Goal: Information Seeking & Learning: Learn about a topic

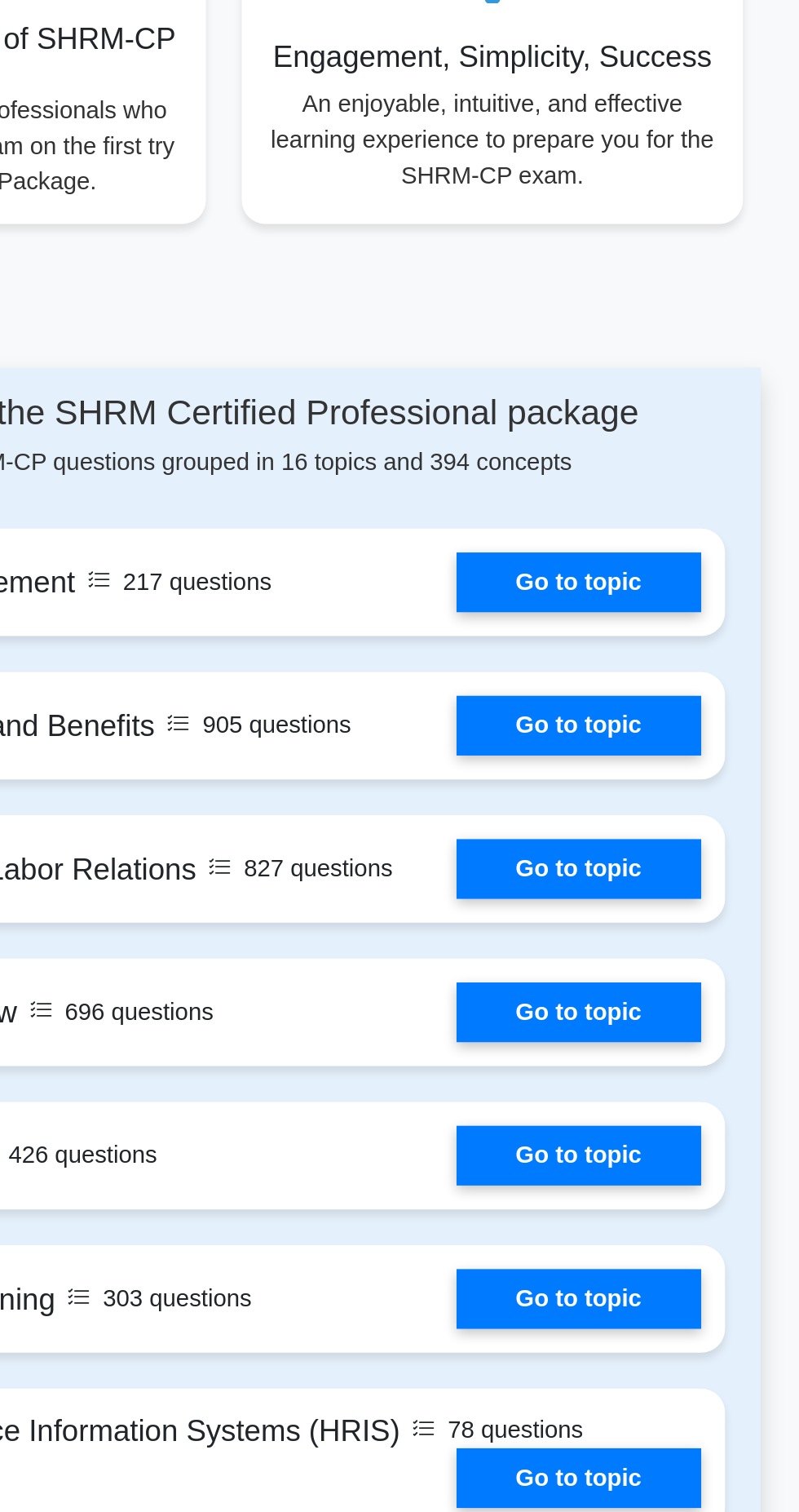
scroll to position [645, 0]
click at [598, 664] on link "Go to topic" at bounding box center [594, 650] width 134 height 33
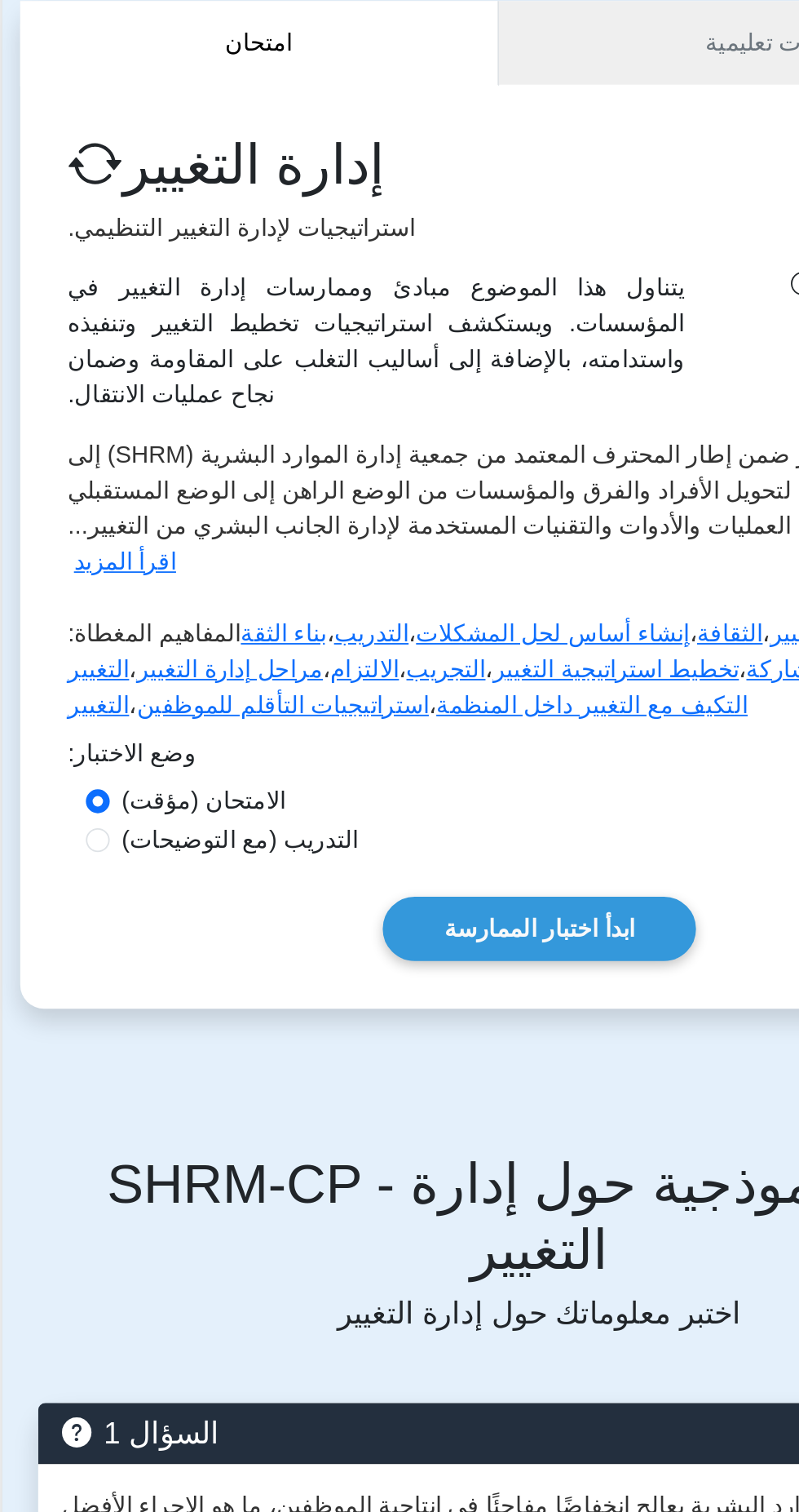
click at [382, 657] on font "ابدأ اختبار الممارسة" at bounding box center [400, 663] width 105 height 14
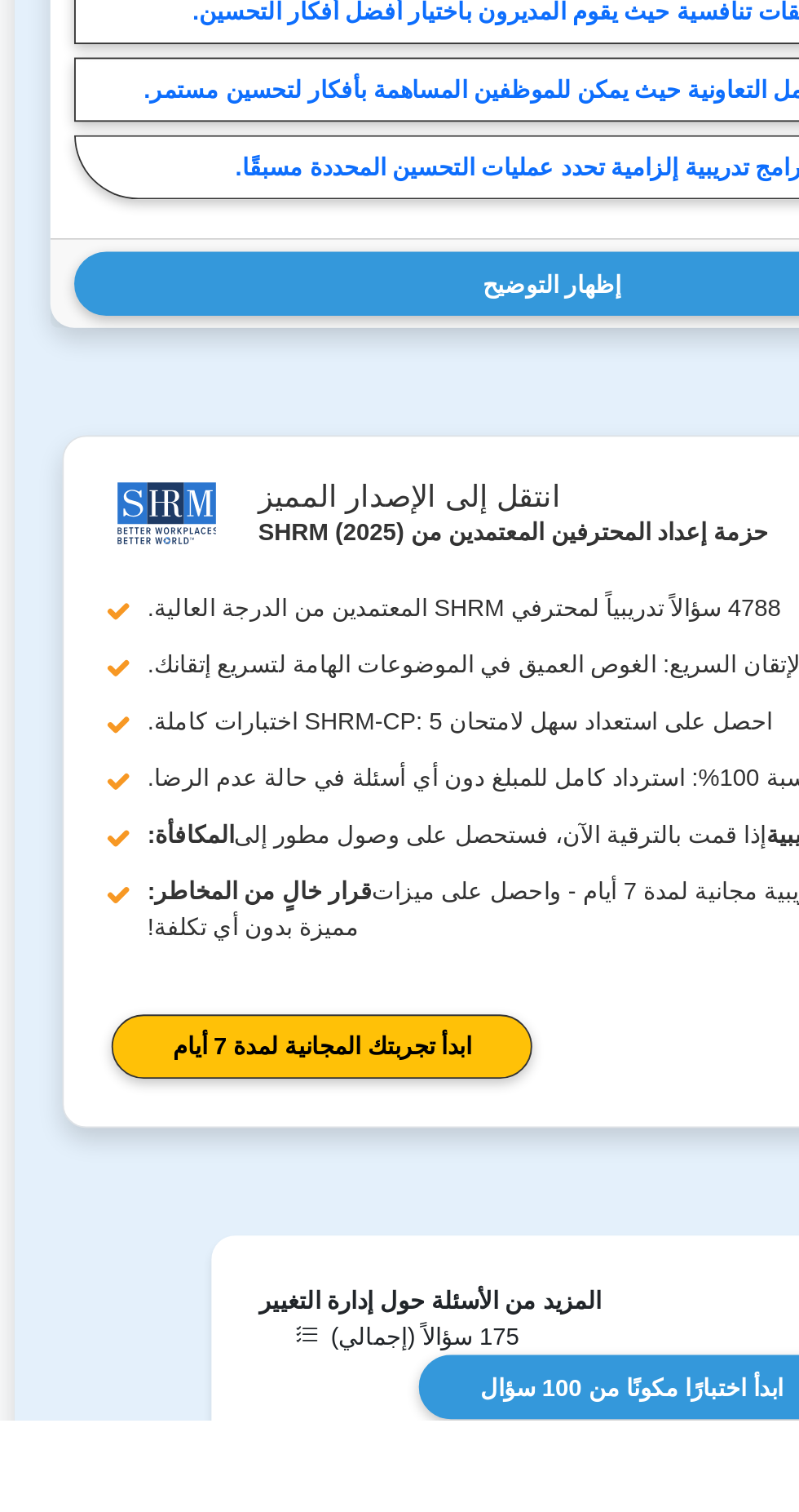
scroll to position [1172, 0]
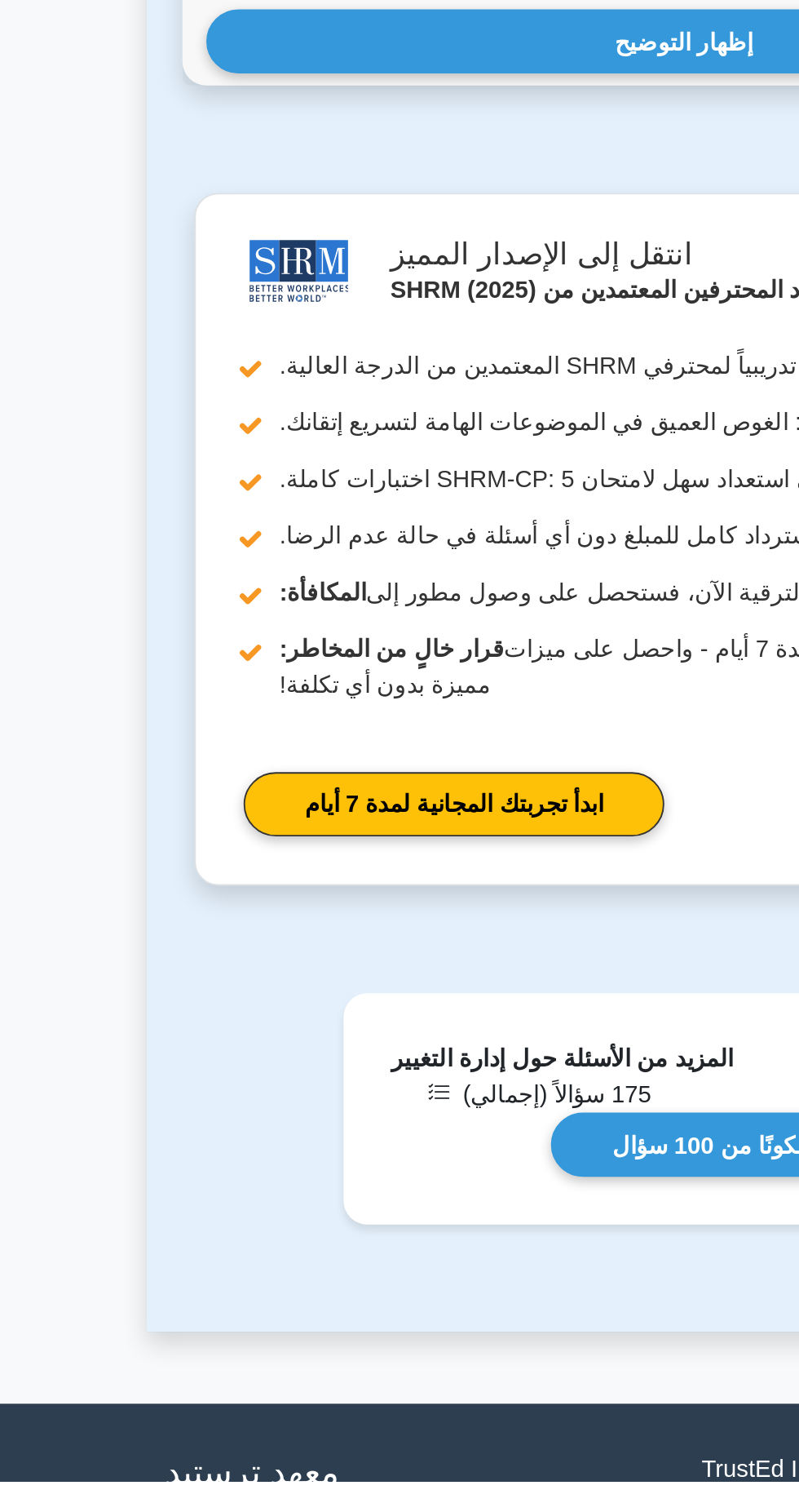
scroll to position [1284, 0]
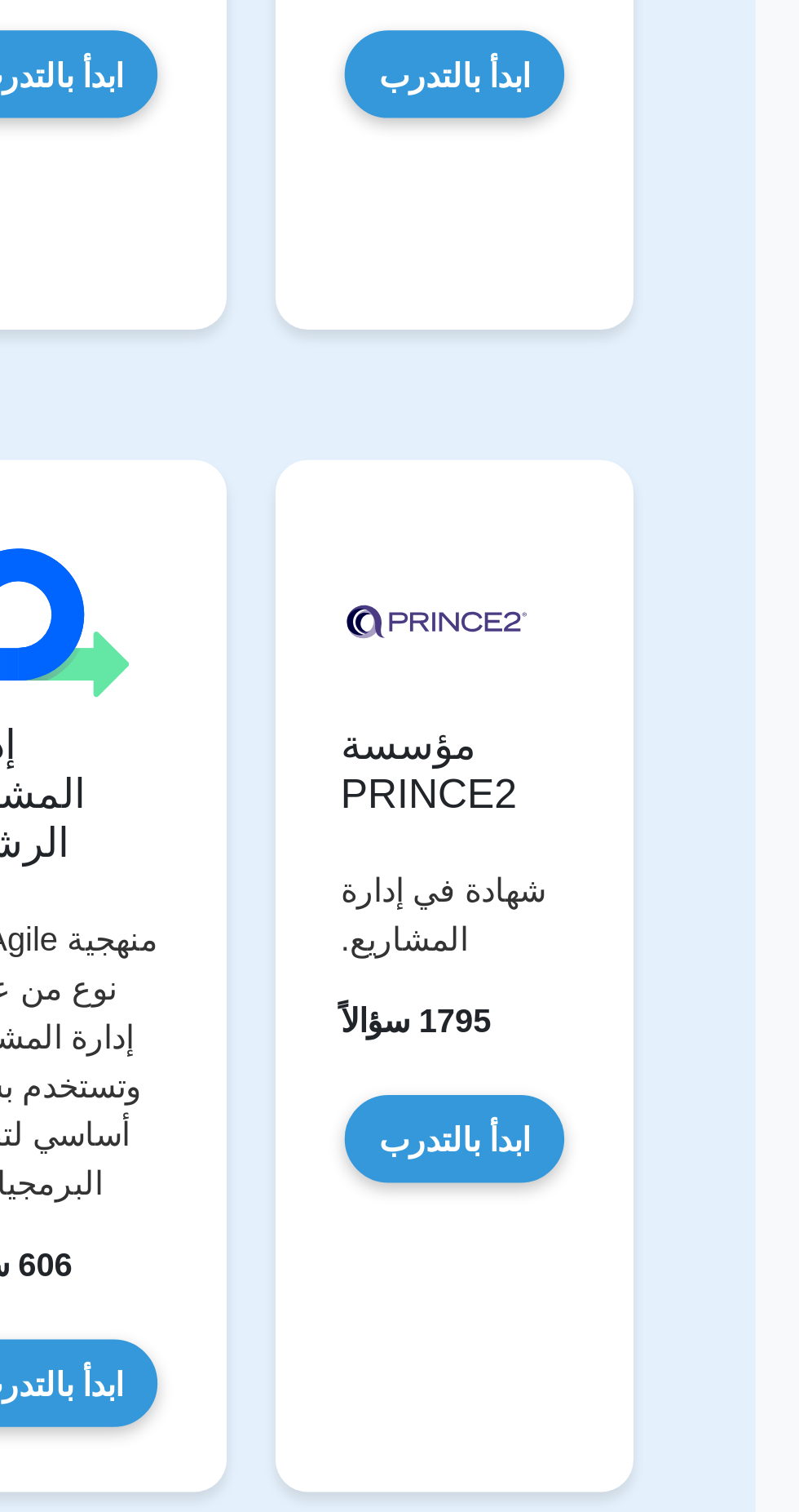
scroll to position [572, 0]
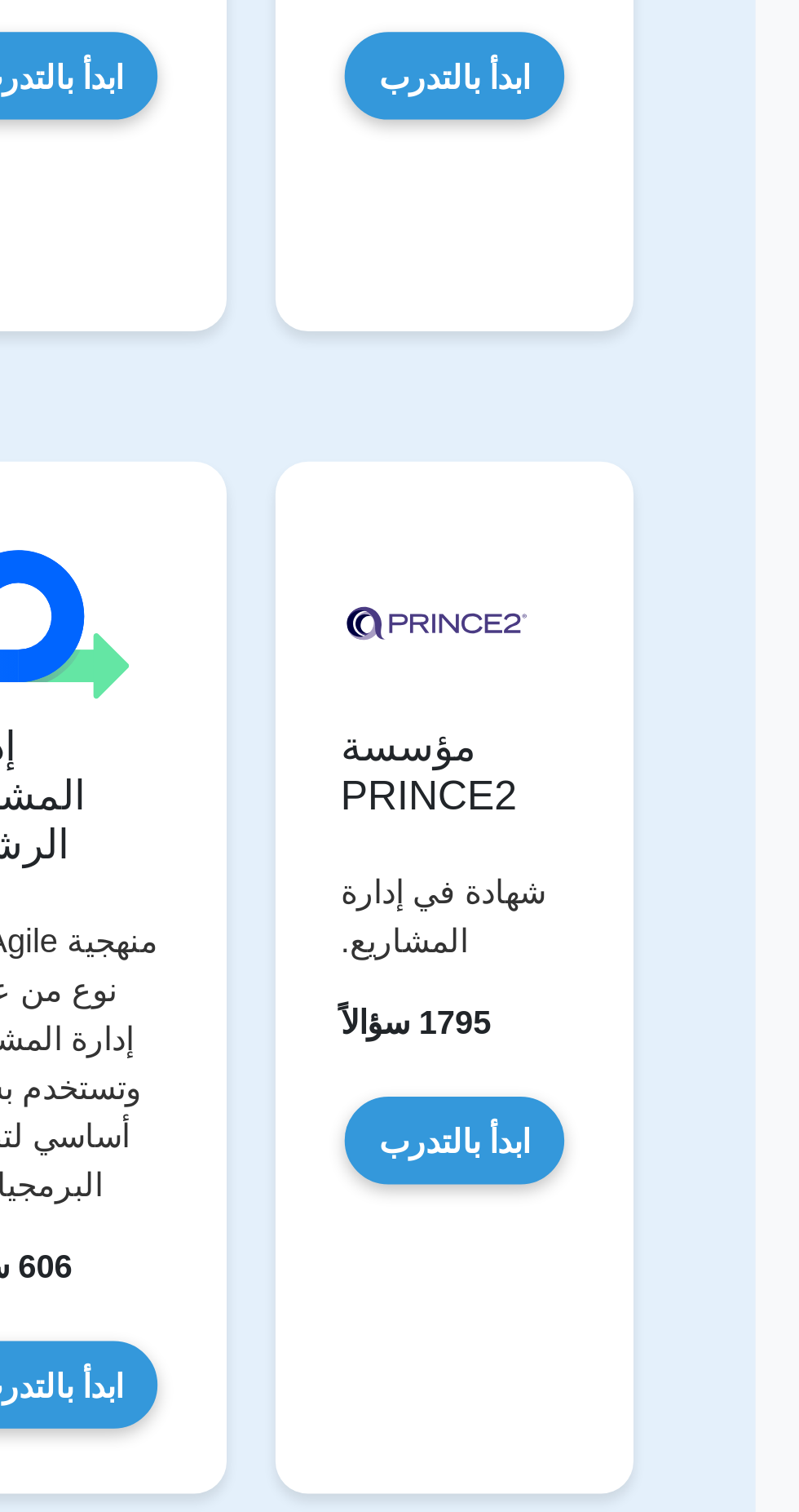
click at [566, 832] on link "ابدأ بالتدرب" at bounding box center [563, 850] width 88 height 35
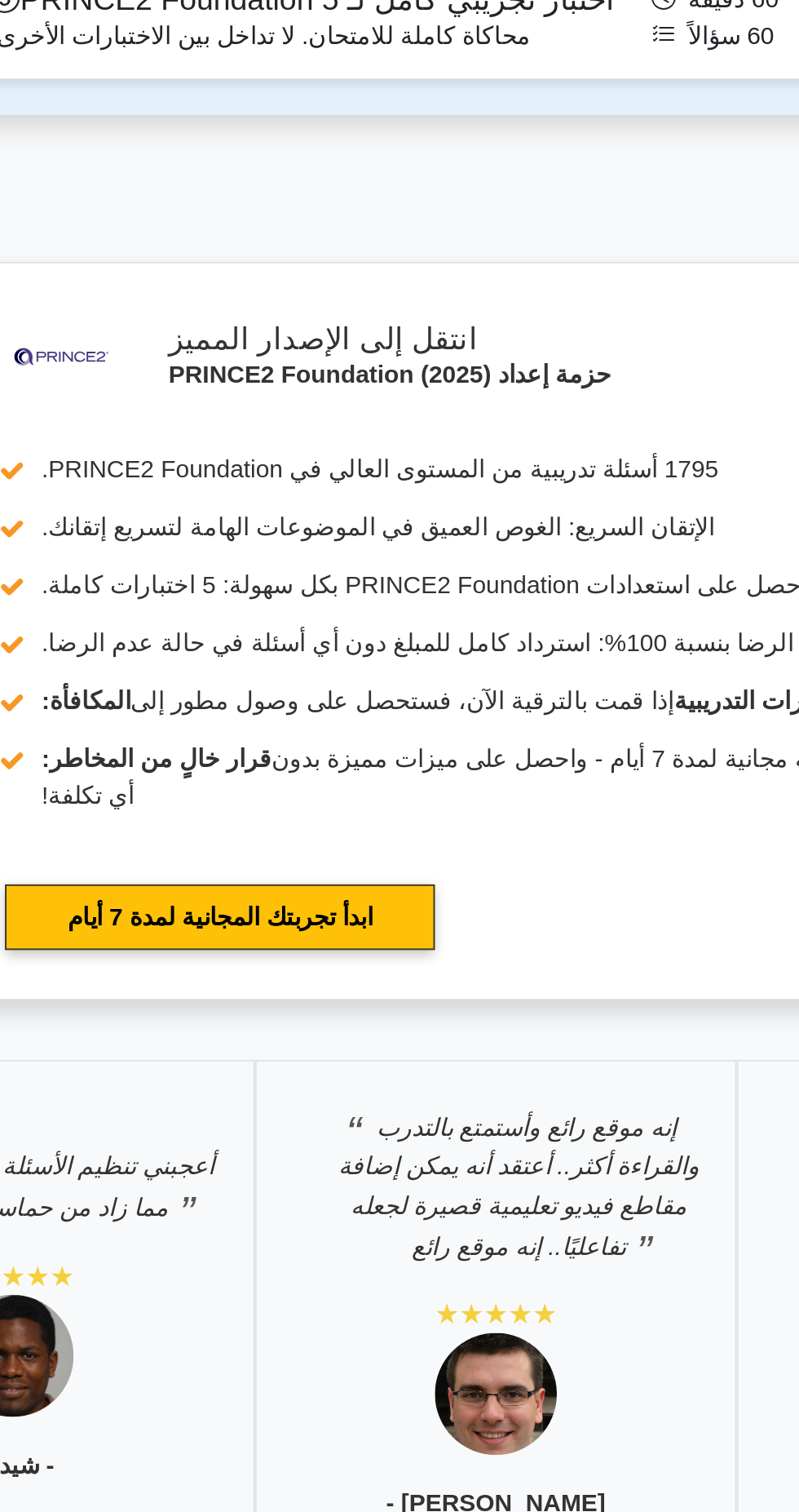
scroll to position [2483, 0]
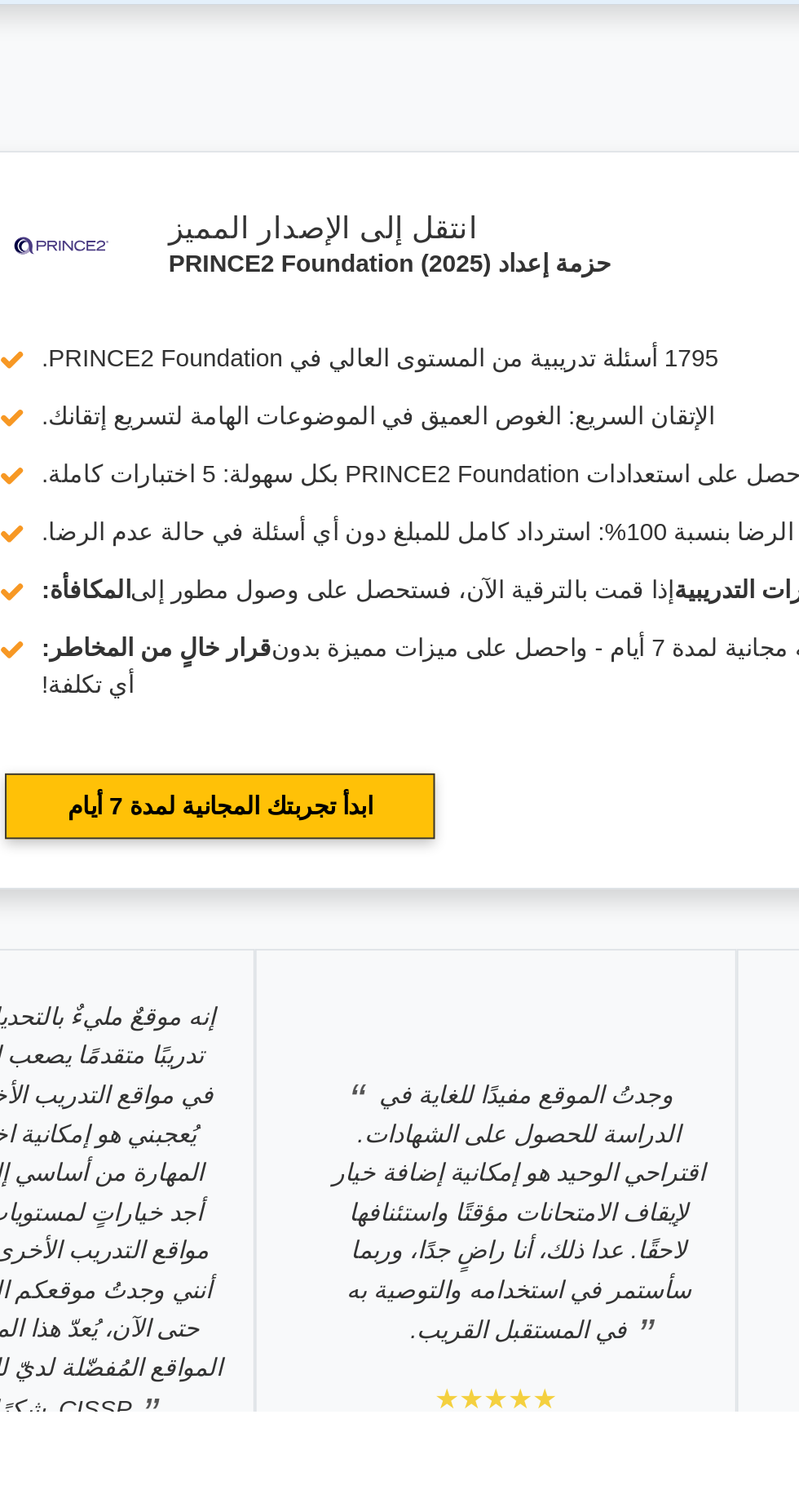
click at [232, 1171] on link "ابدأ تجربتك المجانية لمدة 7 أيام" at bounding box center [252, 1189] width 230 height 35
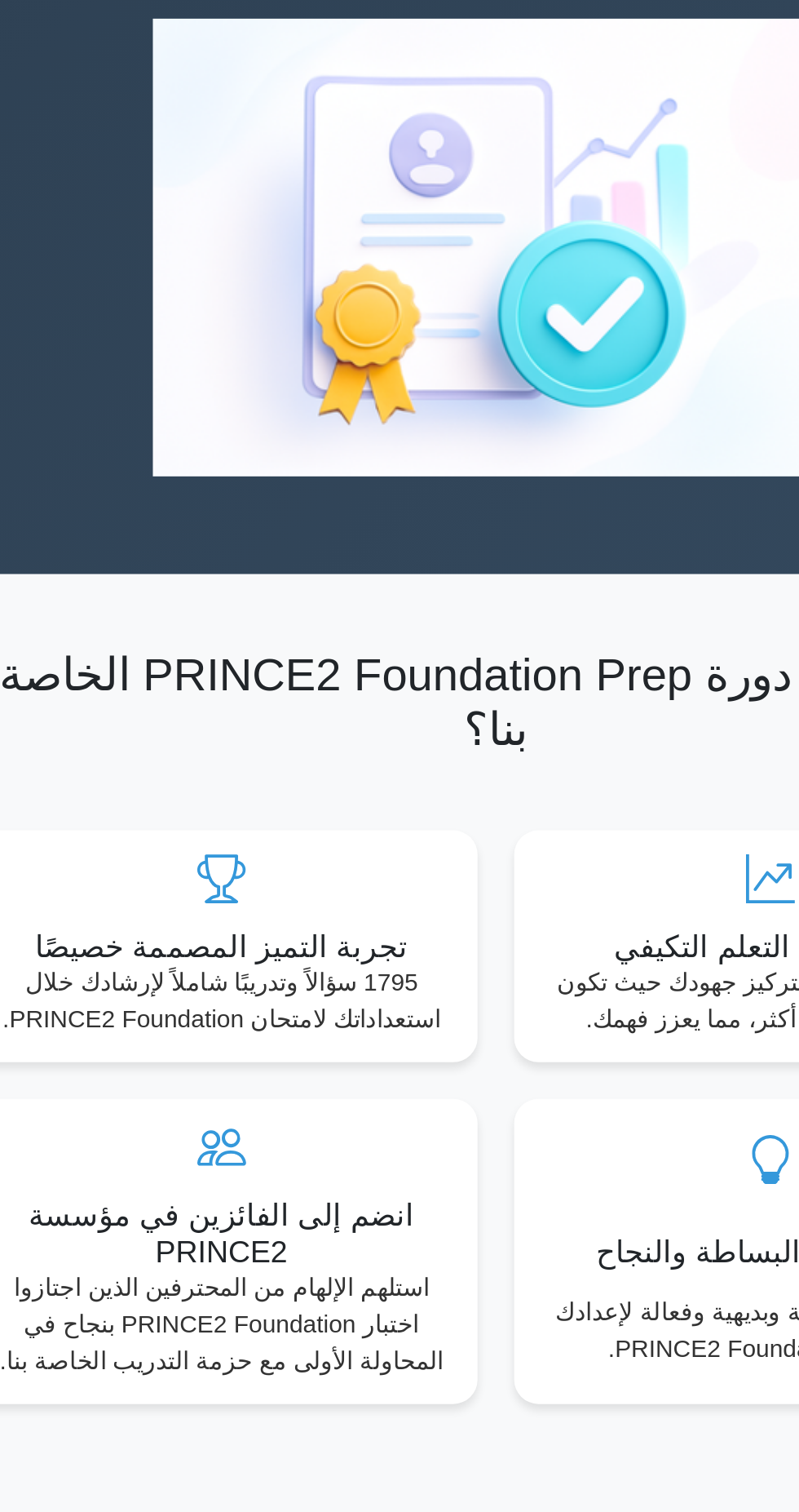
scroll to position [319, 0]
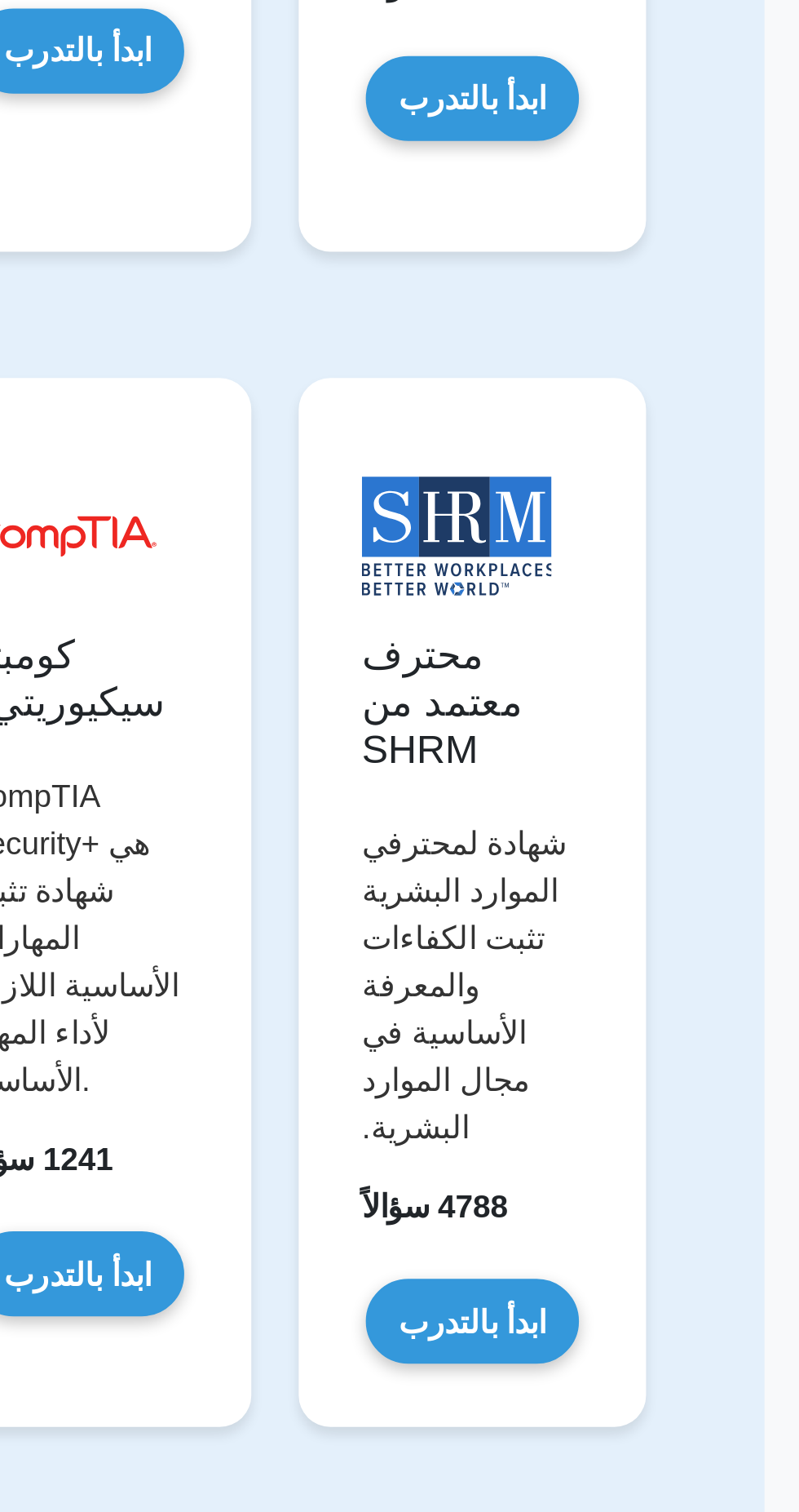
scroll to position [3126, 0]
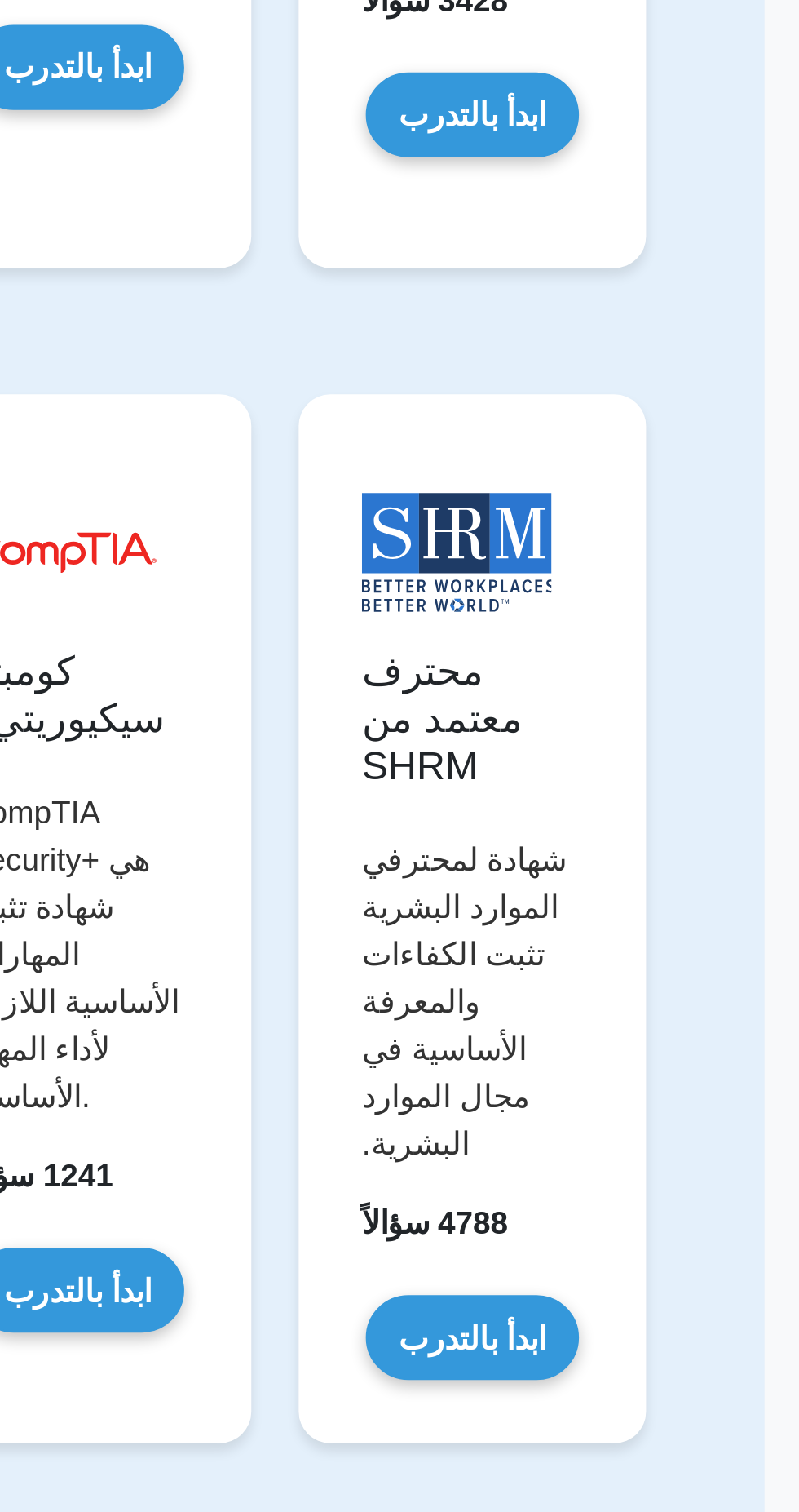
click at [570, 1329] on link "ابدأ بالتدرب" at bounding box center [563, 1347] width 88 height 35
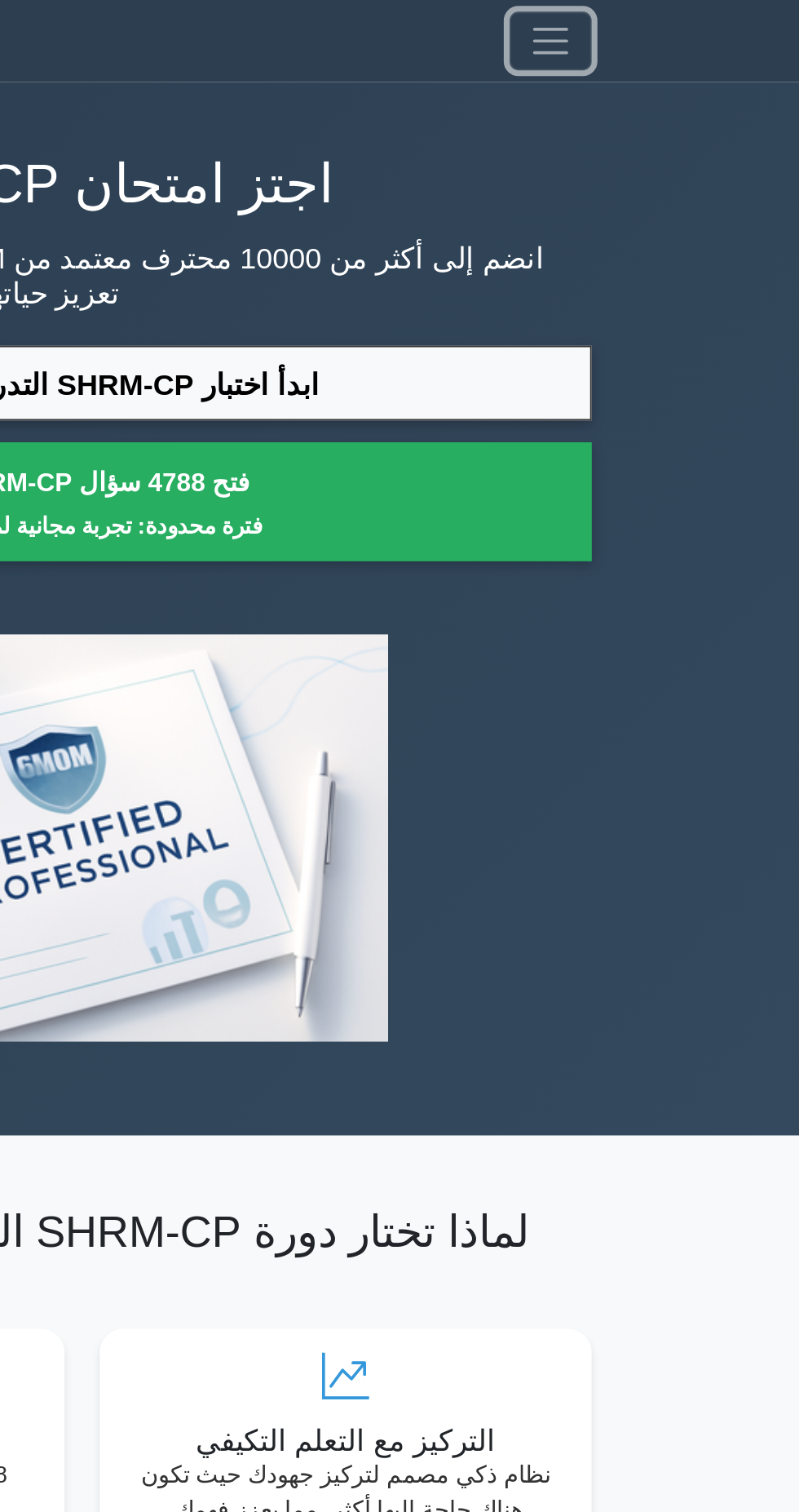
click at [651, 20] on span "تبديل التنقل" at bounding box center [660, 23] width 25 height 25
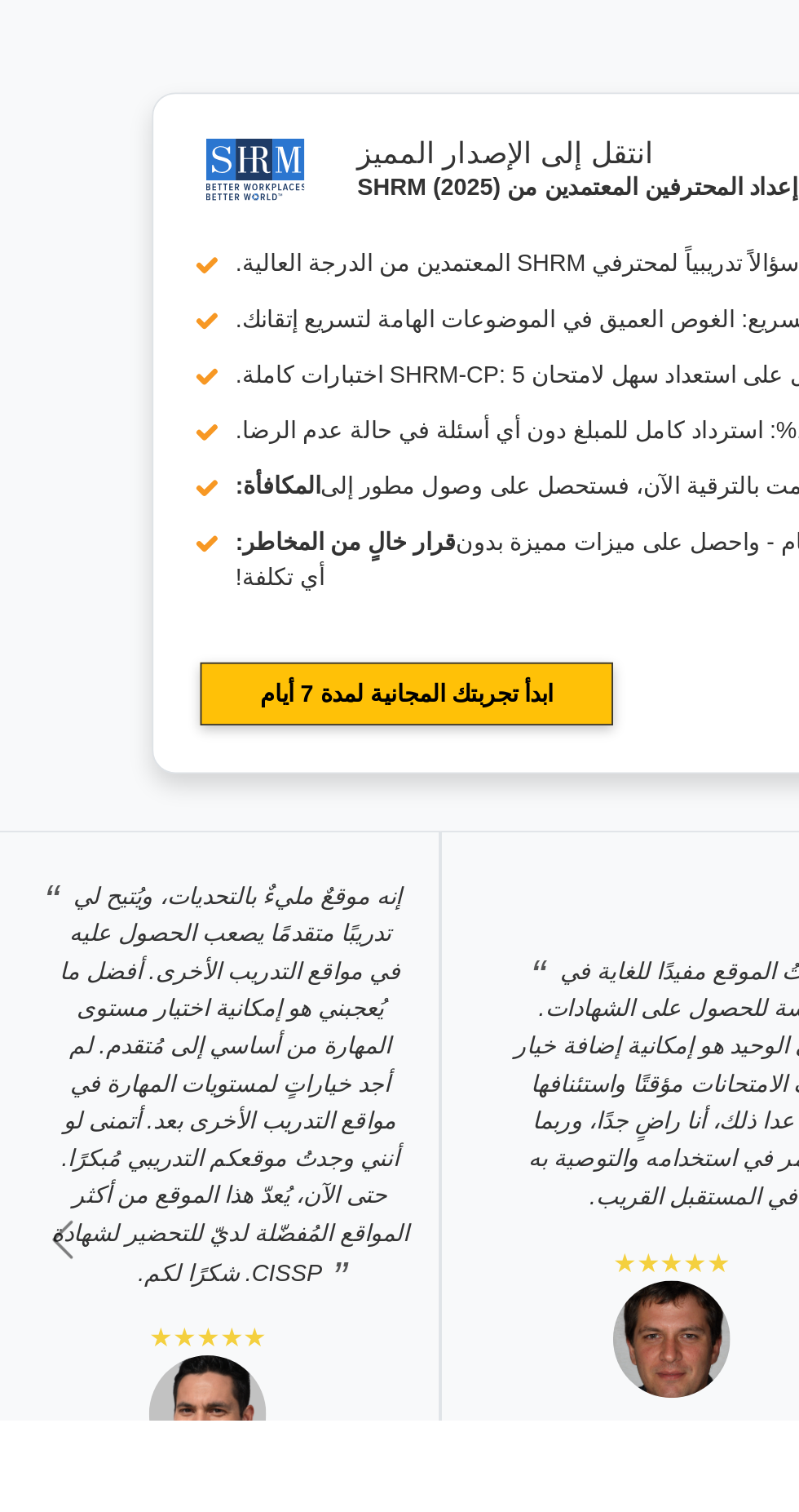
scroll to position [3068, 0]
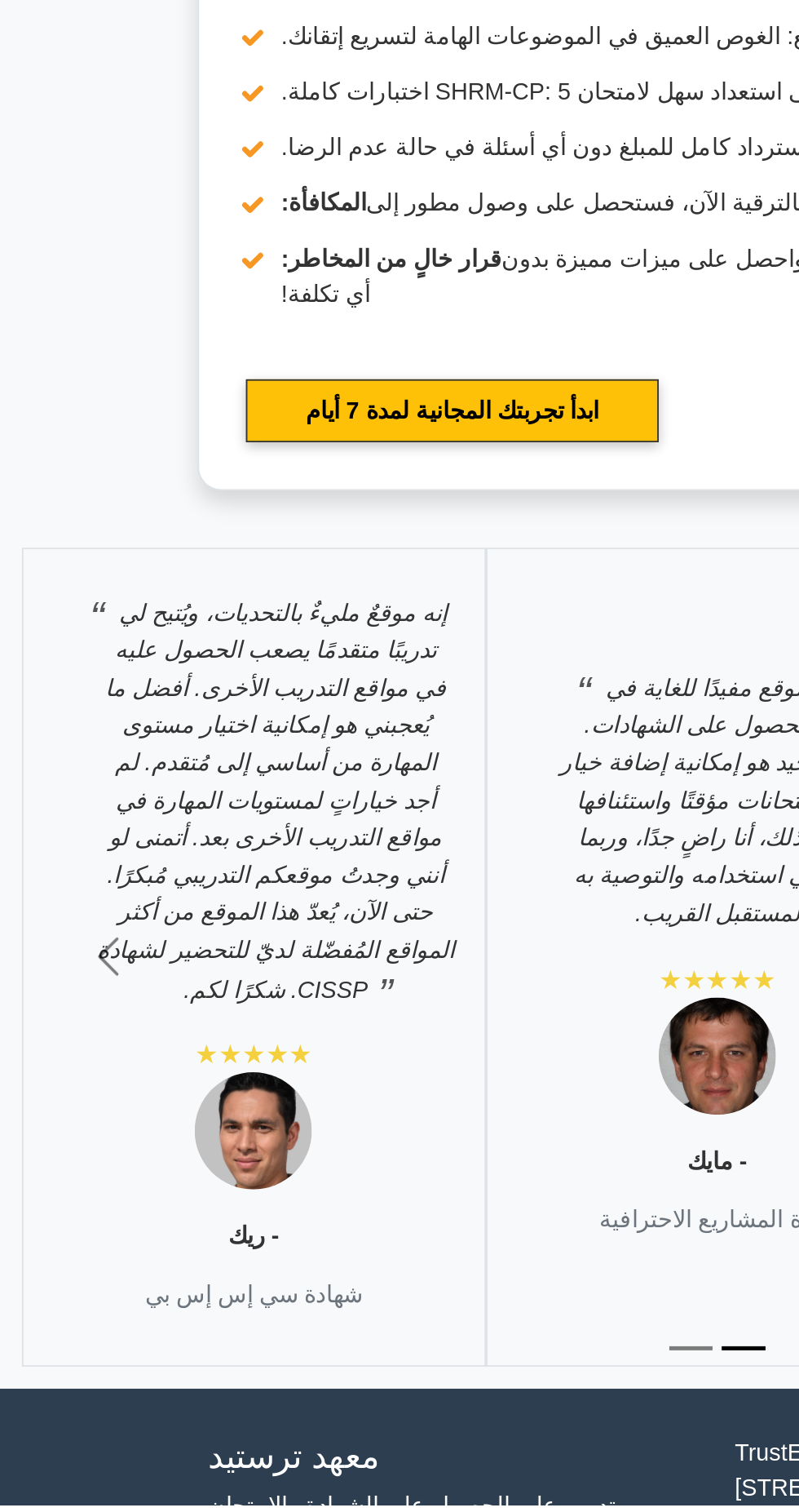
scroll to position [3179, 0]
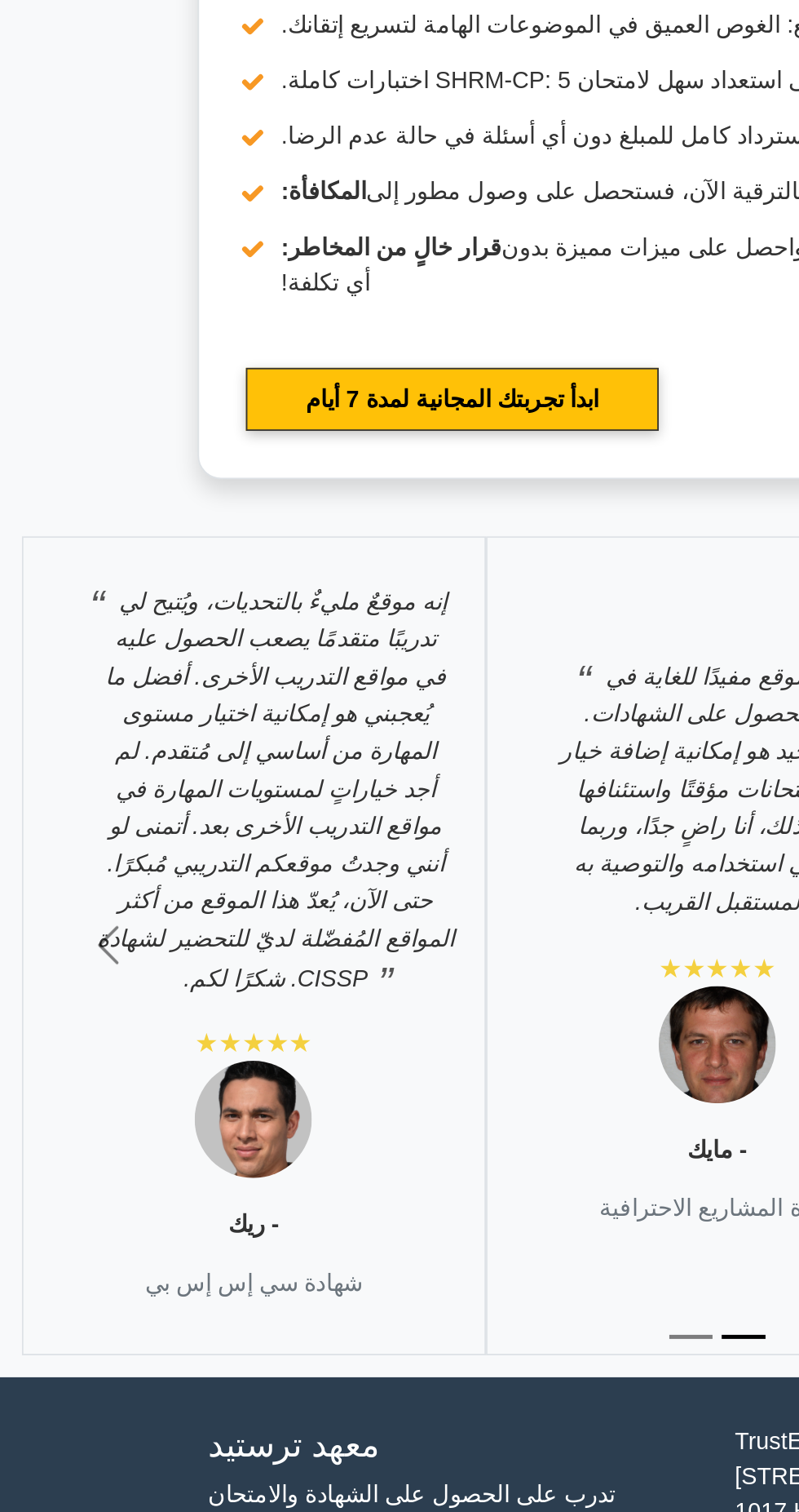
click at [150, 1494] on font "تدرب على الحصول على الشهادة والامتحان" at bounding box center [229, 1500] width 227 height 14
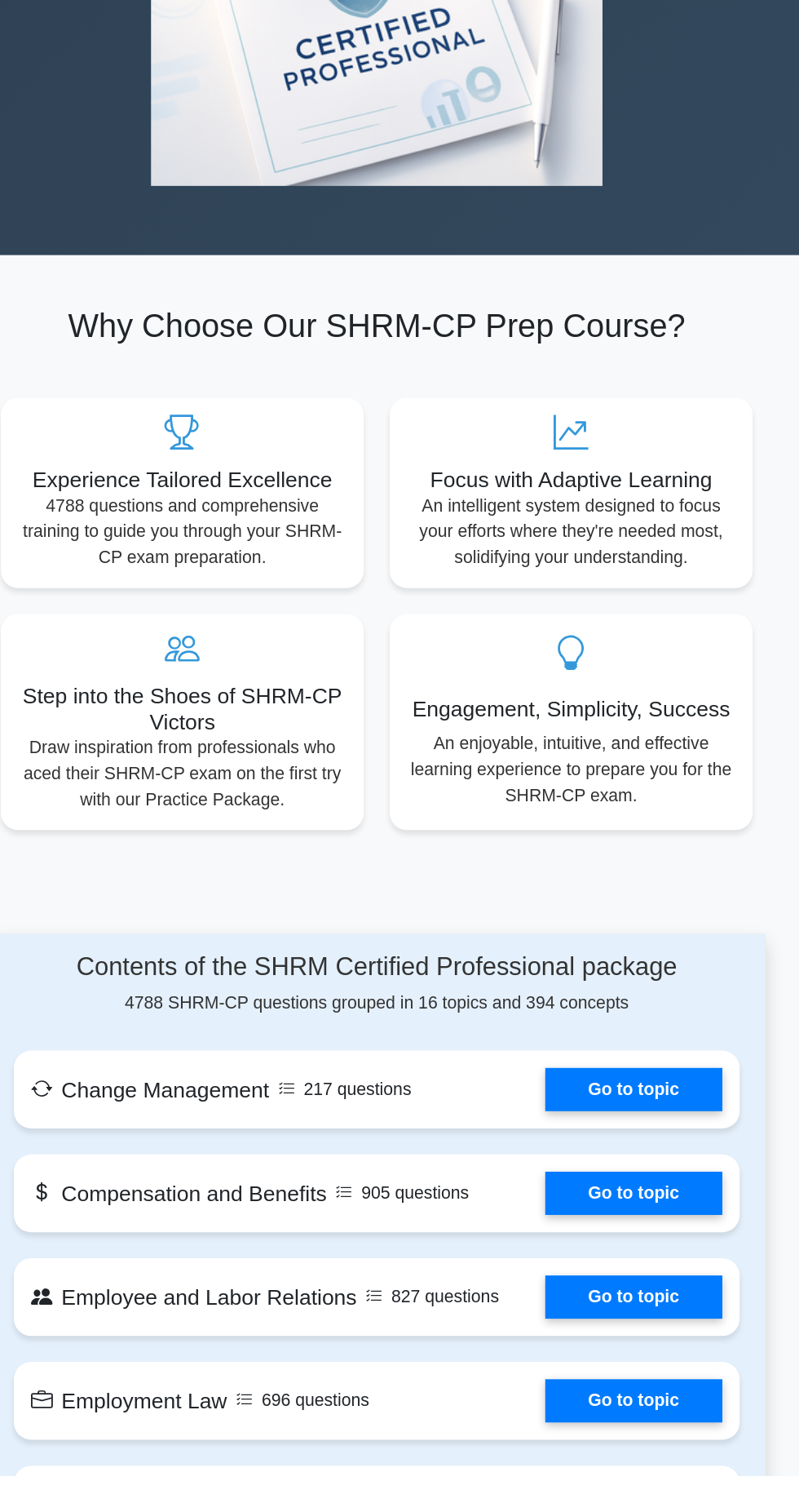
scroll to position [81, 0]
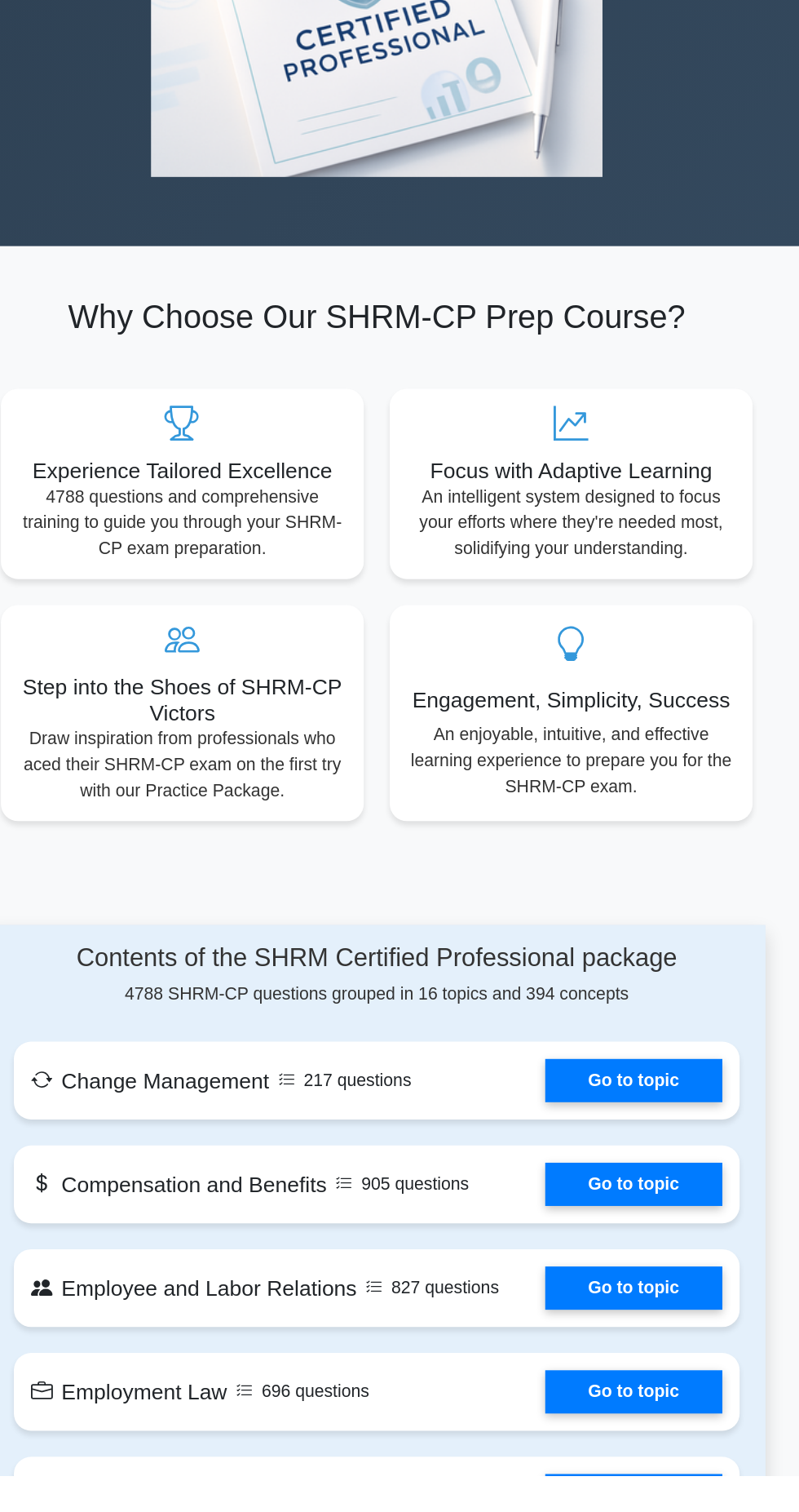
click at [610, 1295] on link "Go to topic" at bounding box center [594, 1292] width 134 height 33
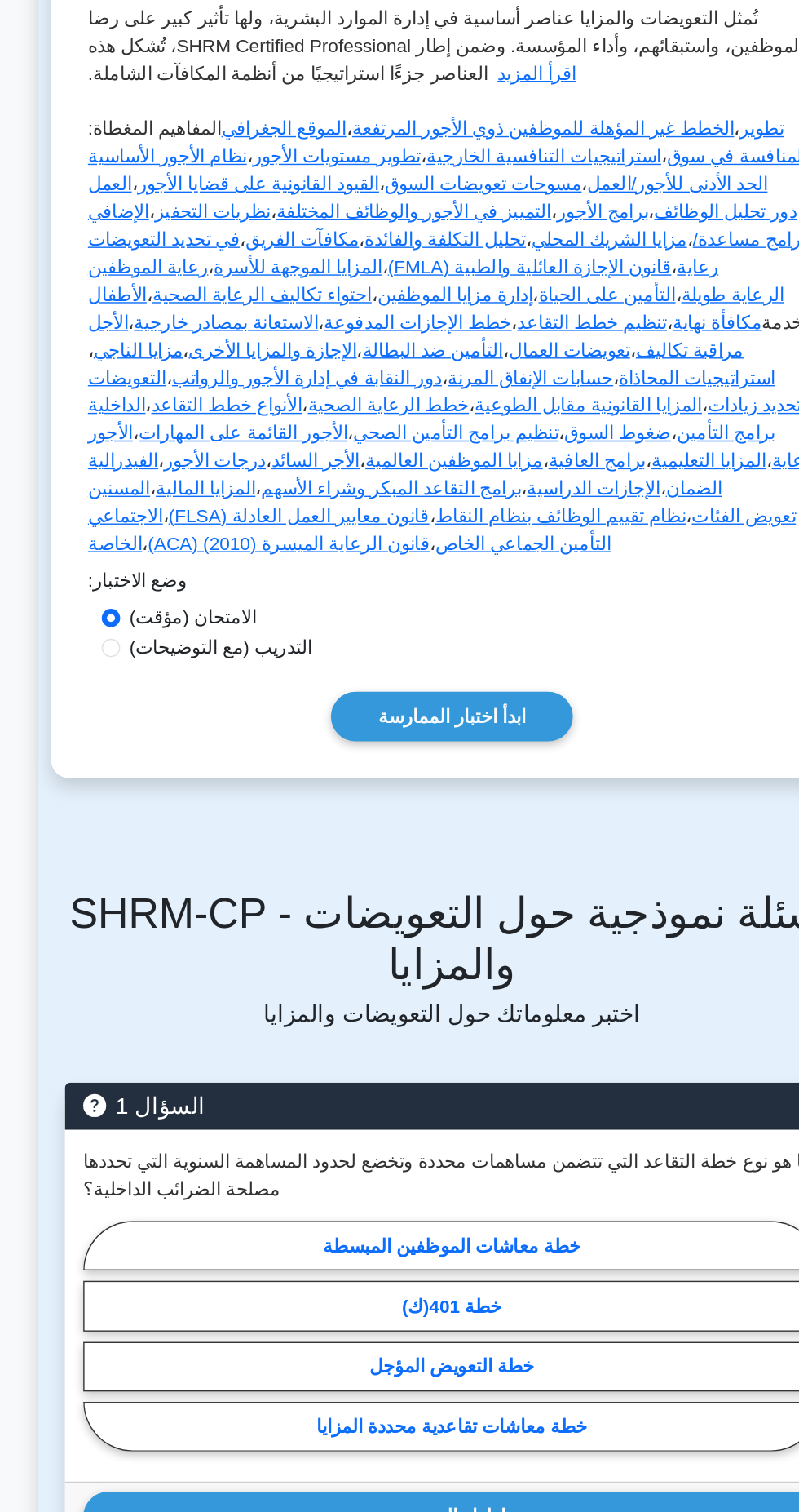
scroll to position [316, 0]
click at [321, 951] on font "خطة معاشات الموظفين المبسطة" at bounding box center [400, 957] width 182 height 14
click at [150, 1021] on input "خطة معاشات الموظفين المبسطة" at bounding box center [144, 1026] width 11 height 11
radio input "true"
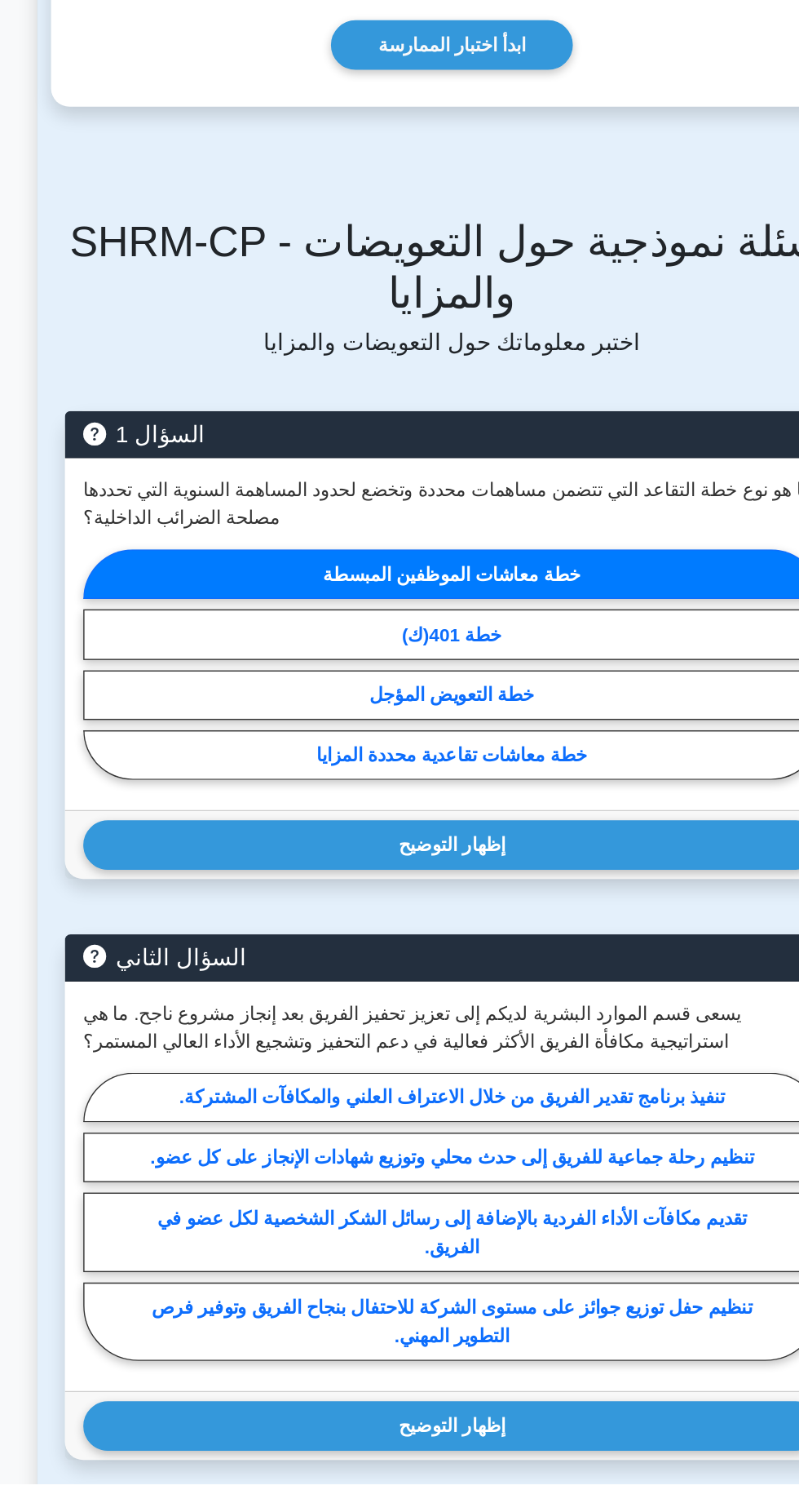
scroll to position [404, 0]
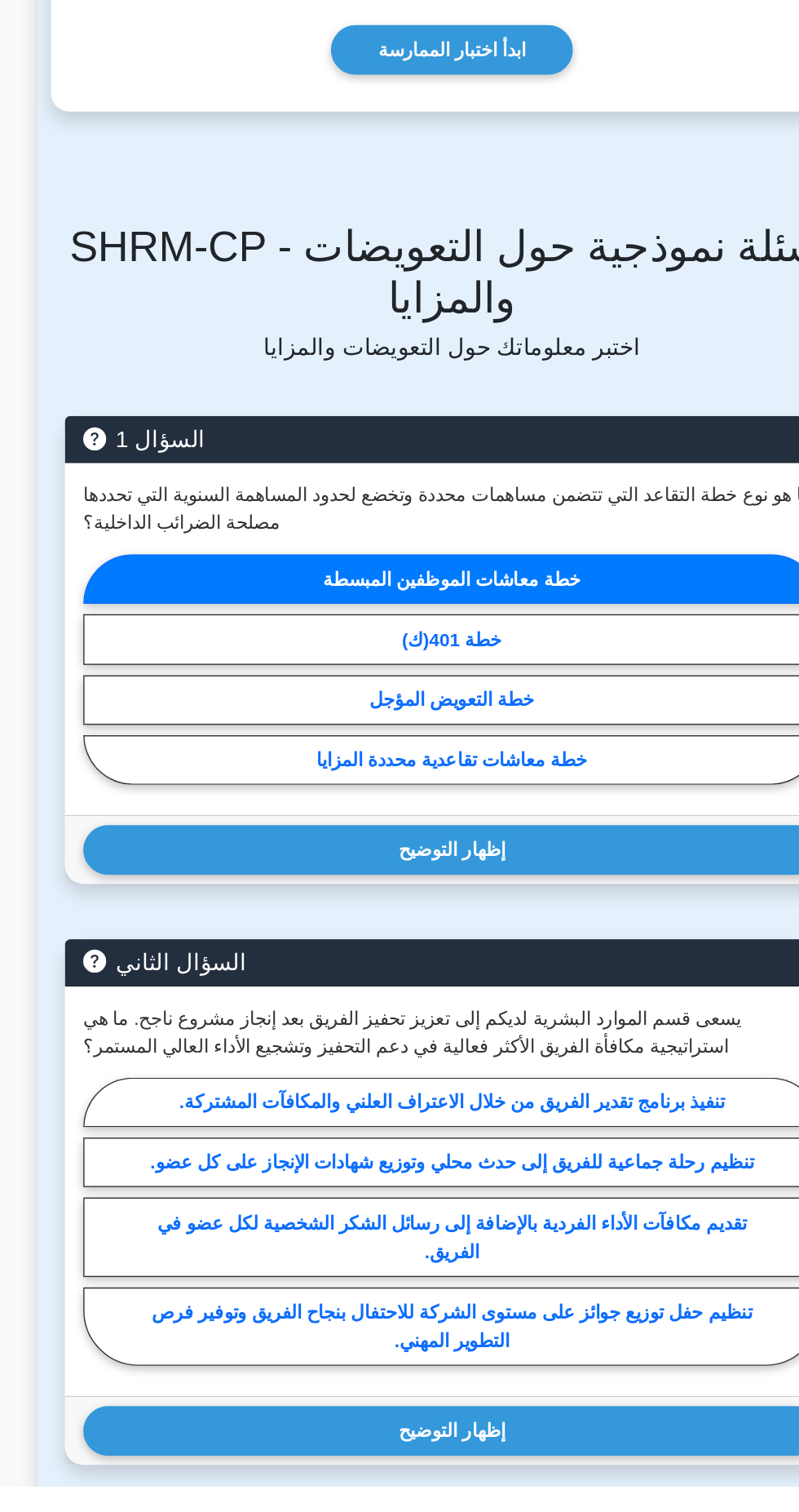
click at [271, 1222] on label "تنفيذ برنامج تقدير الفريق من خلال الاعتراف العلني والمكافآت المشتركة." at bounding box center [400, 1239] width 522 height 35
click at [150, 1324] on input "تنفيذ برنامج تقدير الفريق من خلال الاعتراف العلني والمكافآت المشتركة." at bounding box center [144, 1329] width 11 height 11
radio input "true"
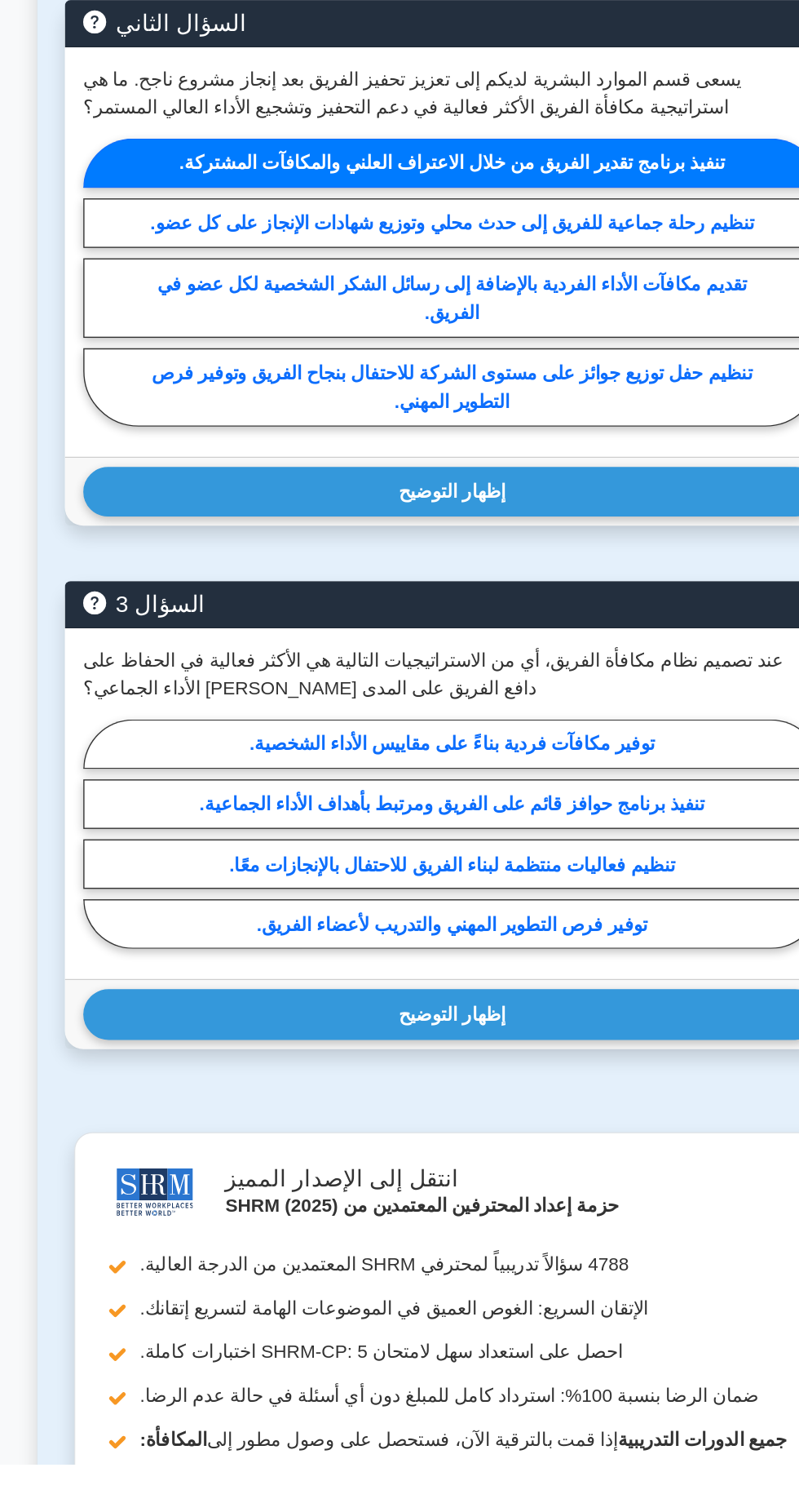
scroll to position [1054, 0]
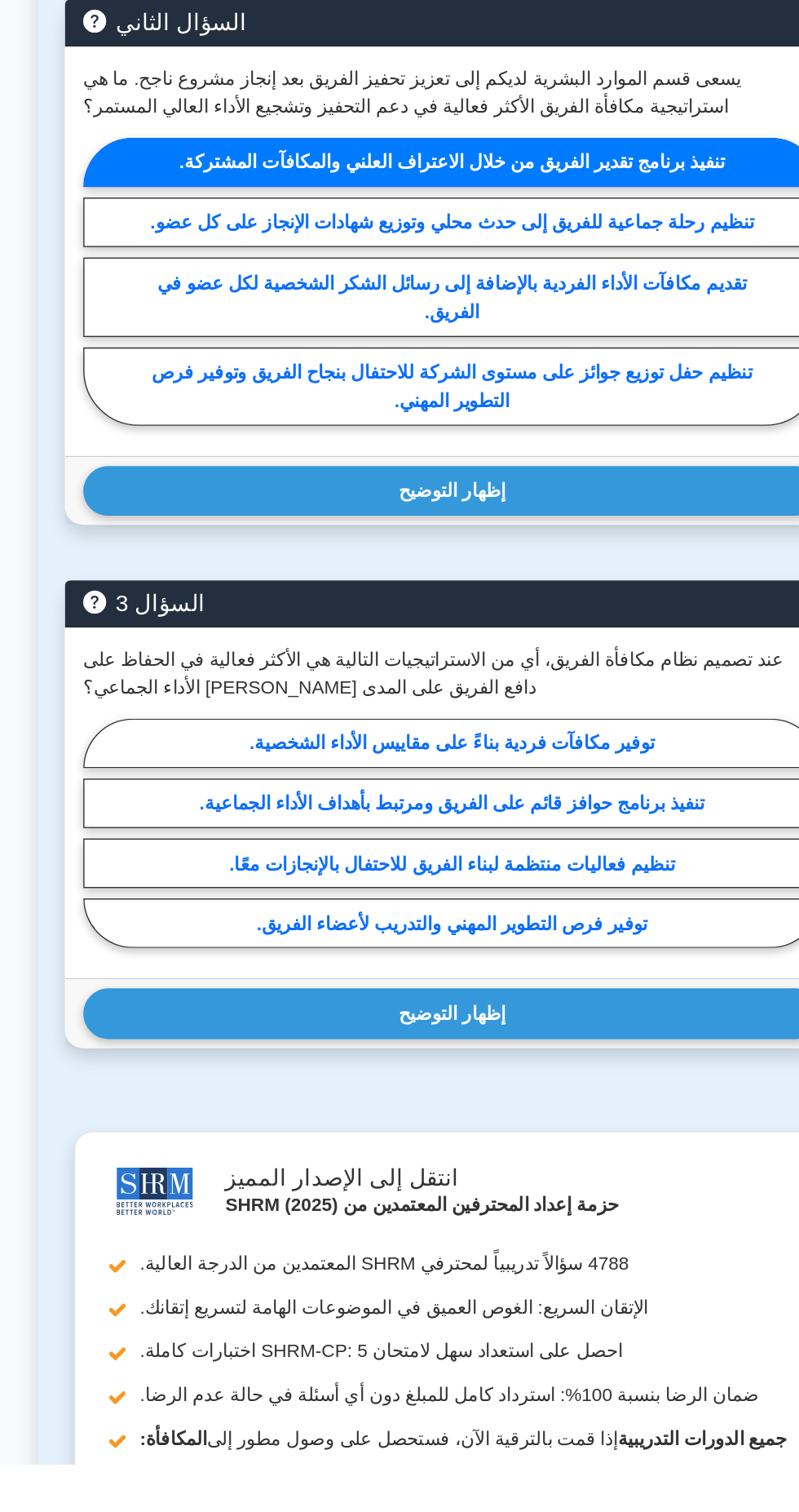
click at [270, 1079] on font "تنظيم فعاليات منتظمة لبناء الفريق للاحتفال بالإنجازات معًا." at bounding box center [400, 1086] width 316 height 14
click at [150, 1065] on input "تنظيم فعاليات منتظمة لبناء الفريق للاحتفال بالإنجازات معًا." at bounding box center [144, 1070] width 11 height 11
radio input "true"
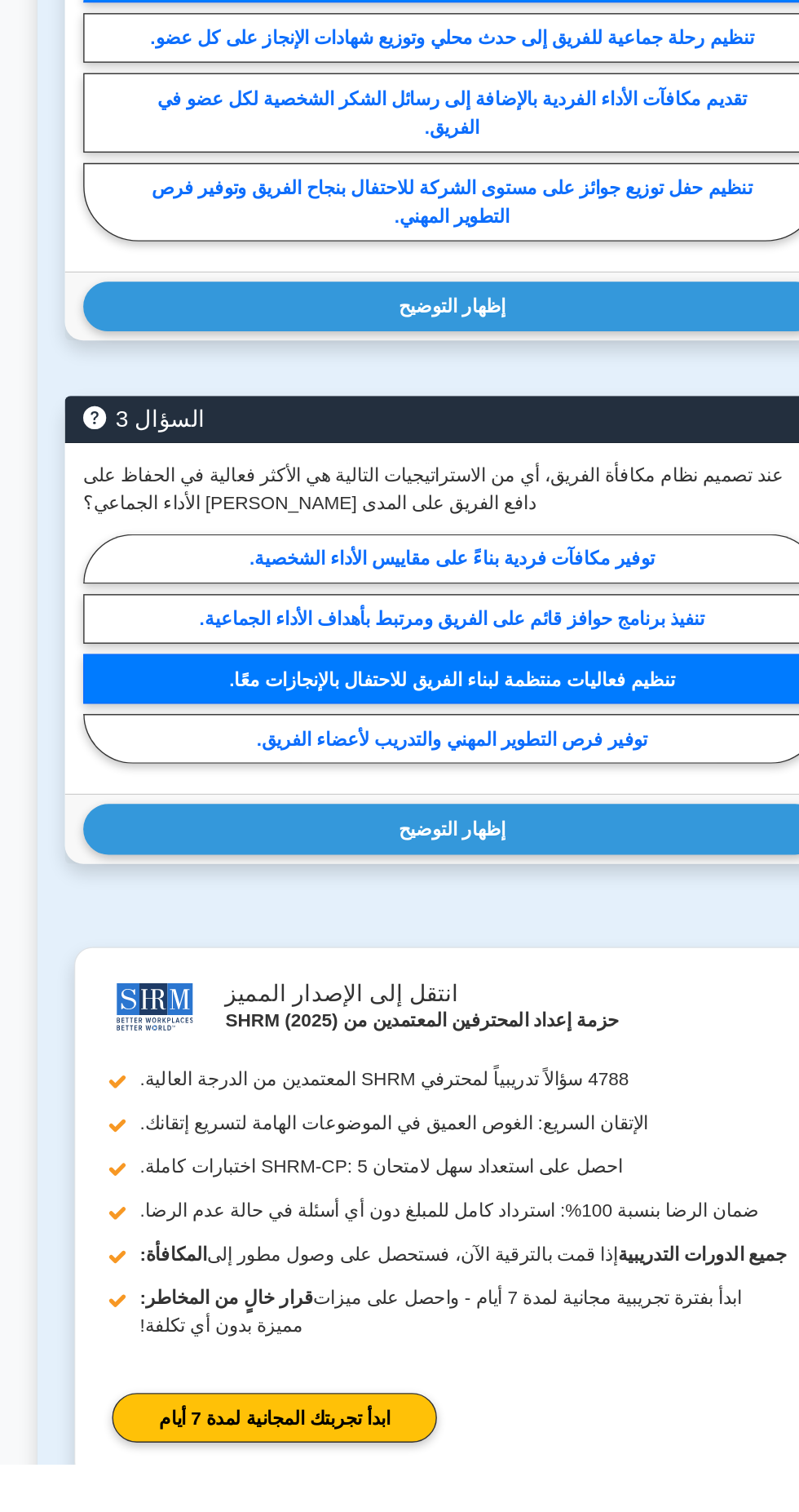
scroll to position [1484, 0]
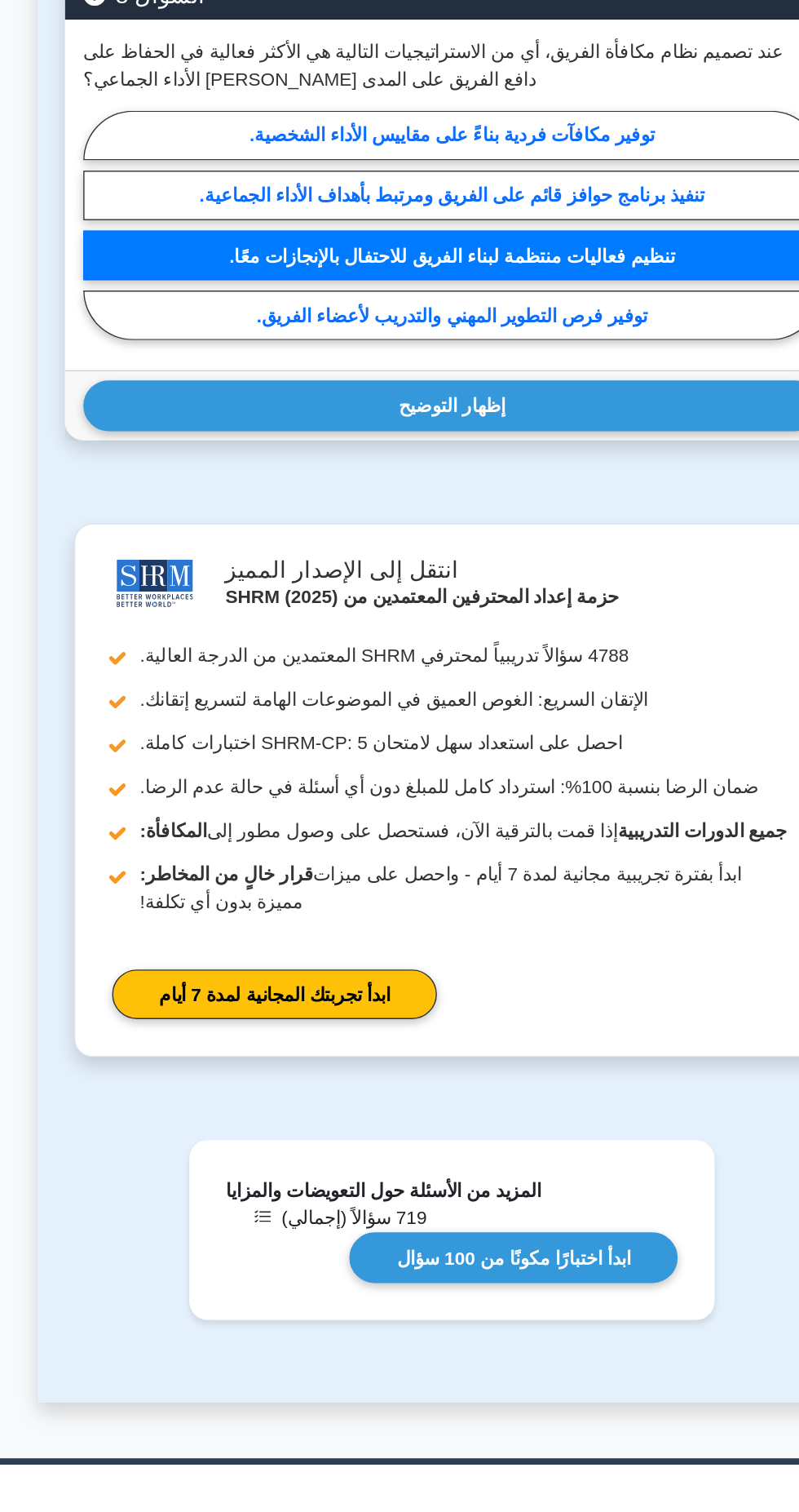
click at [413, 1348] on link "ابدأ اختبارًا مكونًا من 100 سؤال" at bounding box center [443, 1365] width 232 height 35
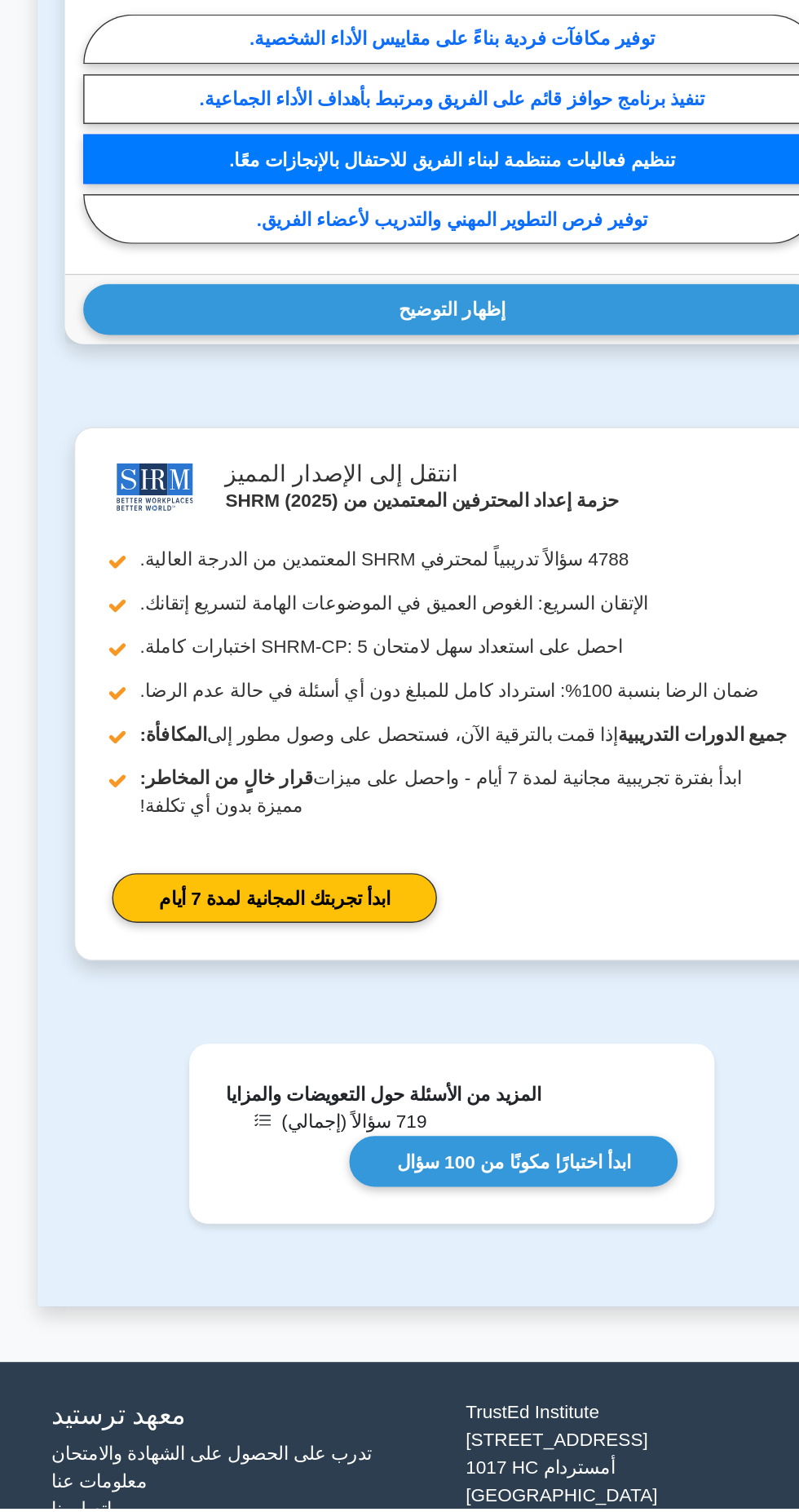
scroll to position [1594, 0]
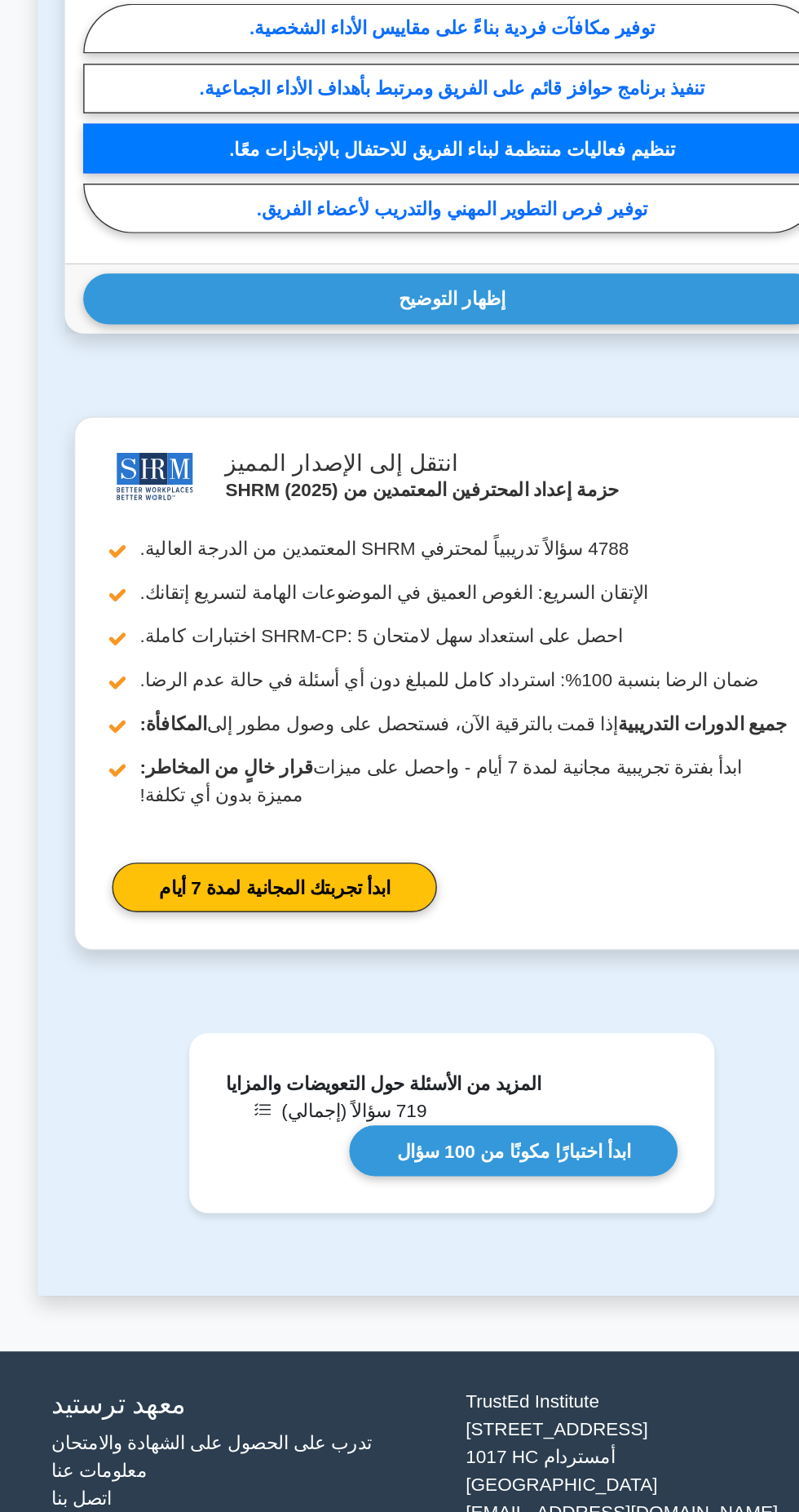
click at [327, 1236] on link "ابدأ اختبارًا مكونًا من 100 سؤال" at bounding box center [443, 1254] width 232 height 35
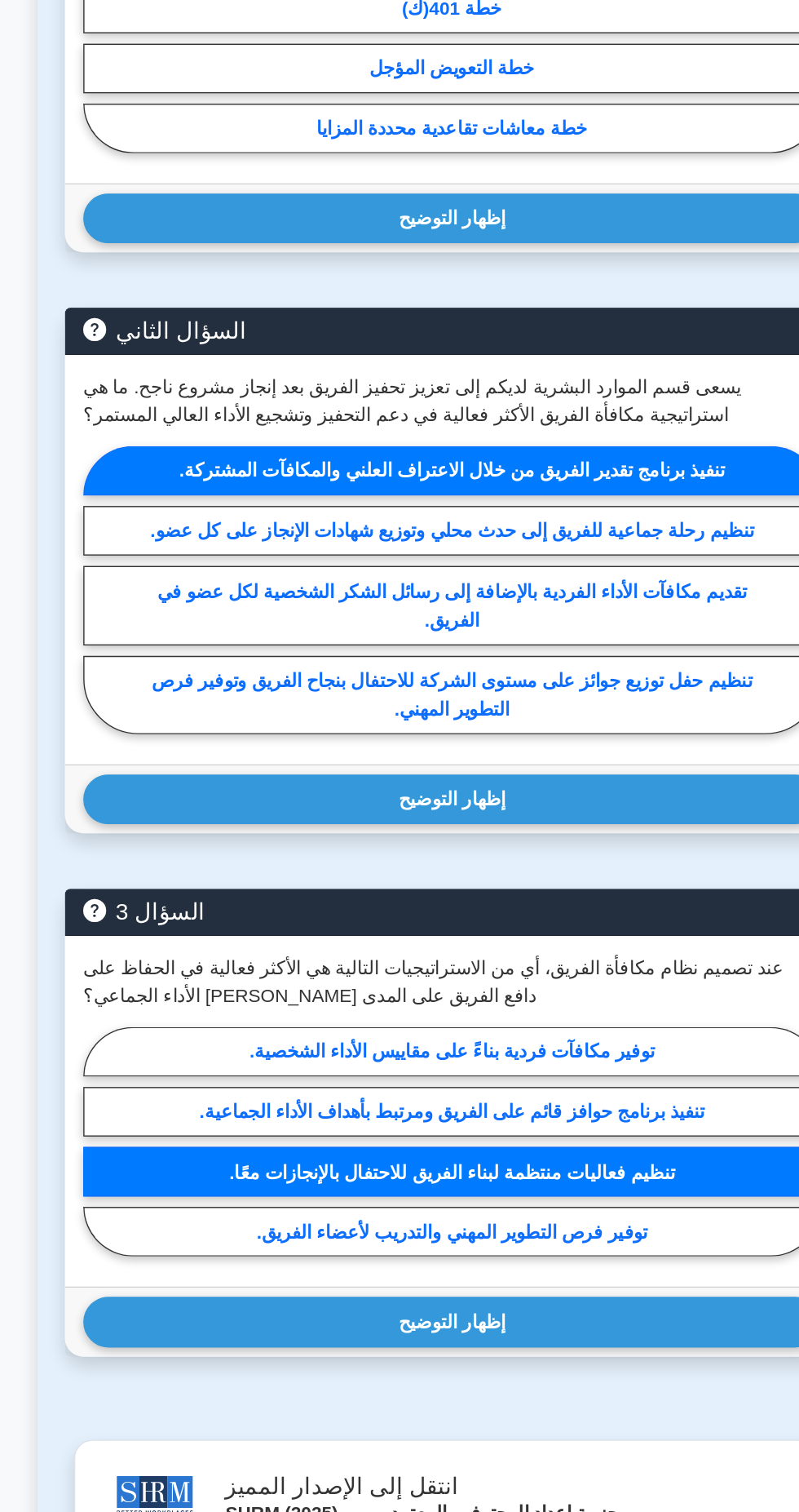
scroll to position [0, 0]
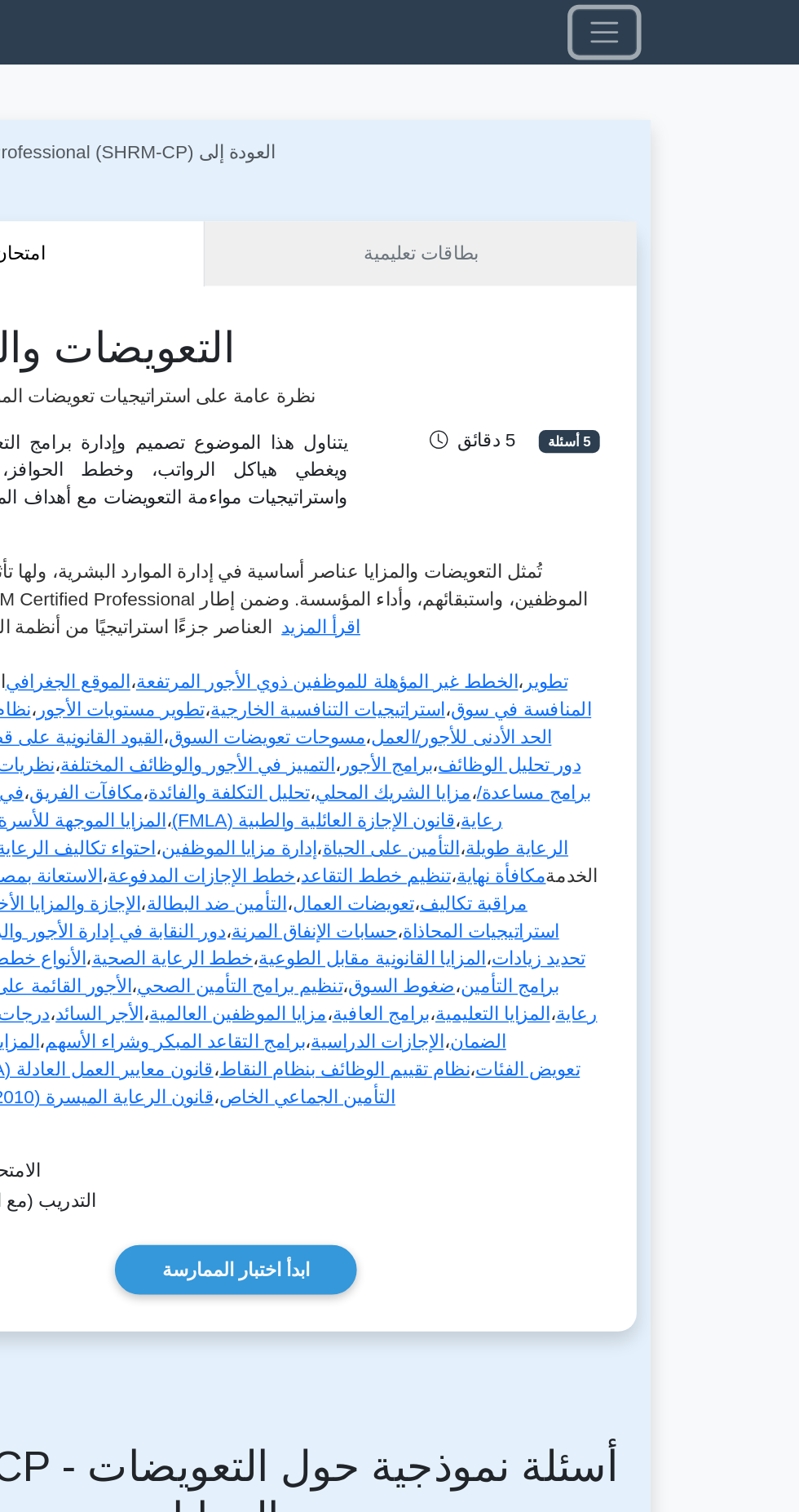
click at [677, 28] on button "تبديل التنقل" at bounding box center [661, 23] width 46 height 33
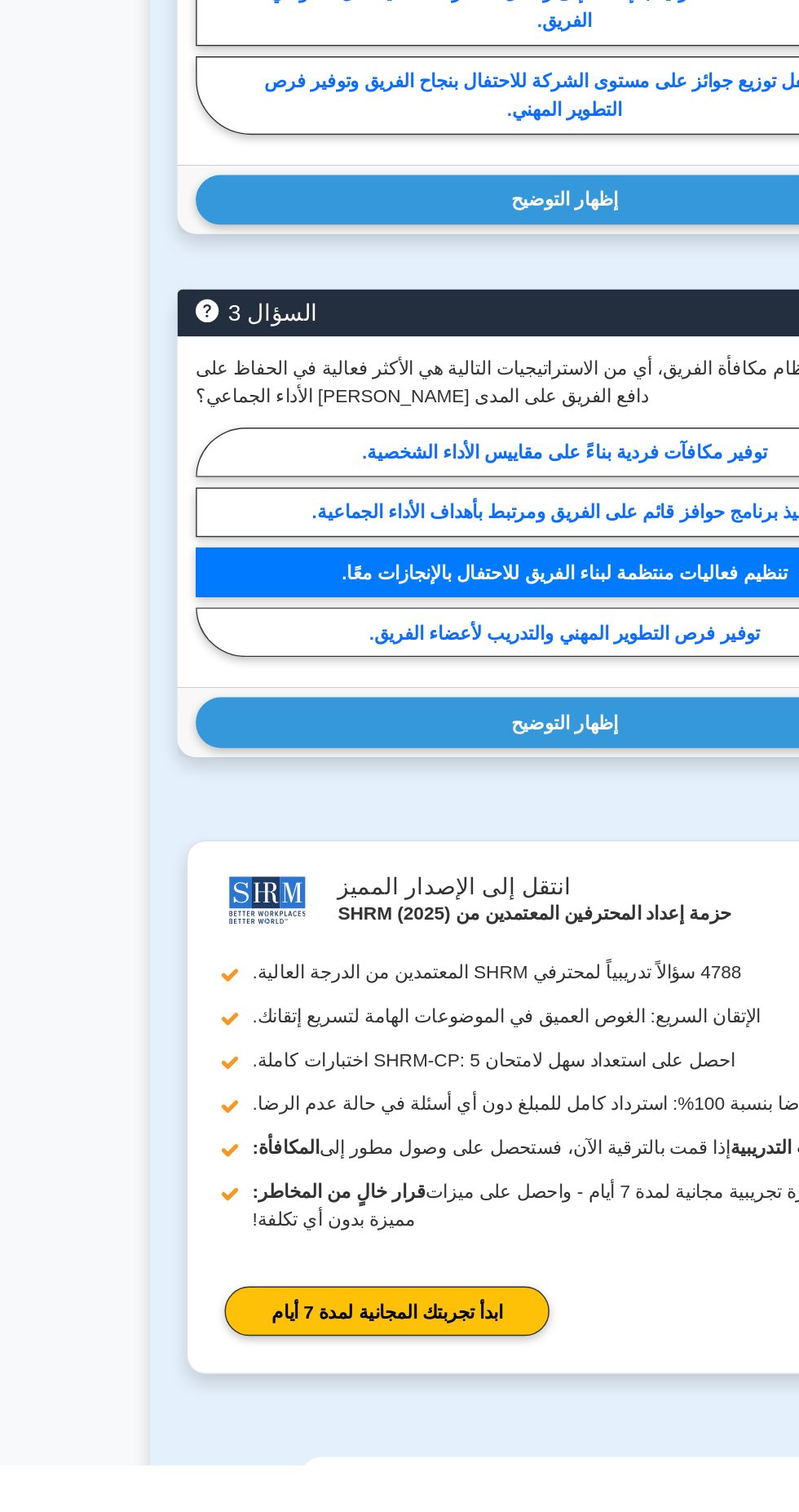
scroll to position [1518, 0]
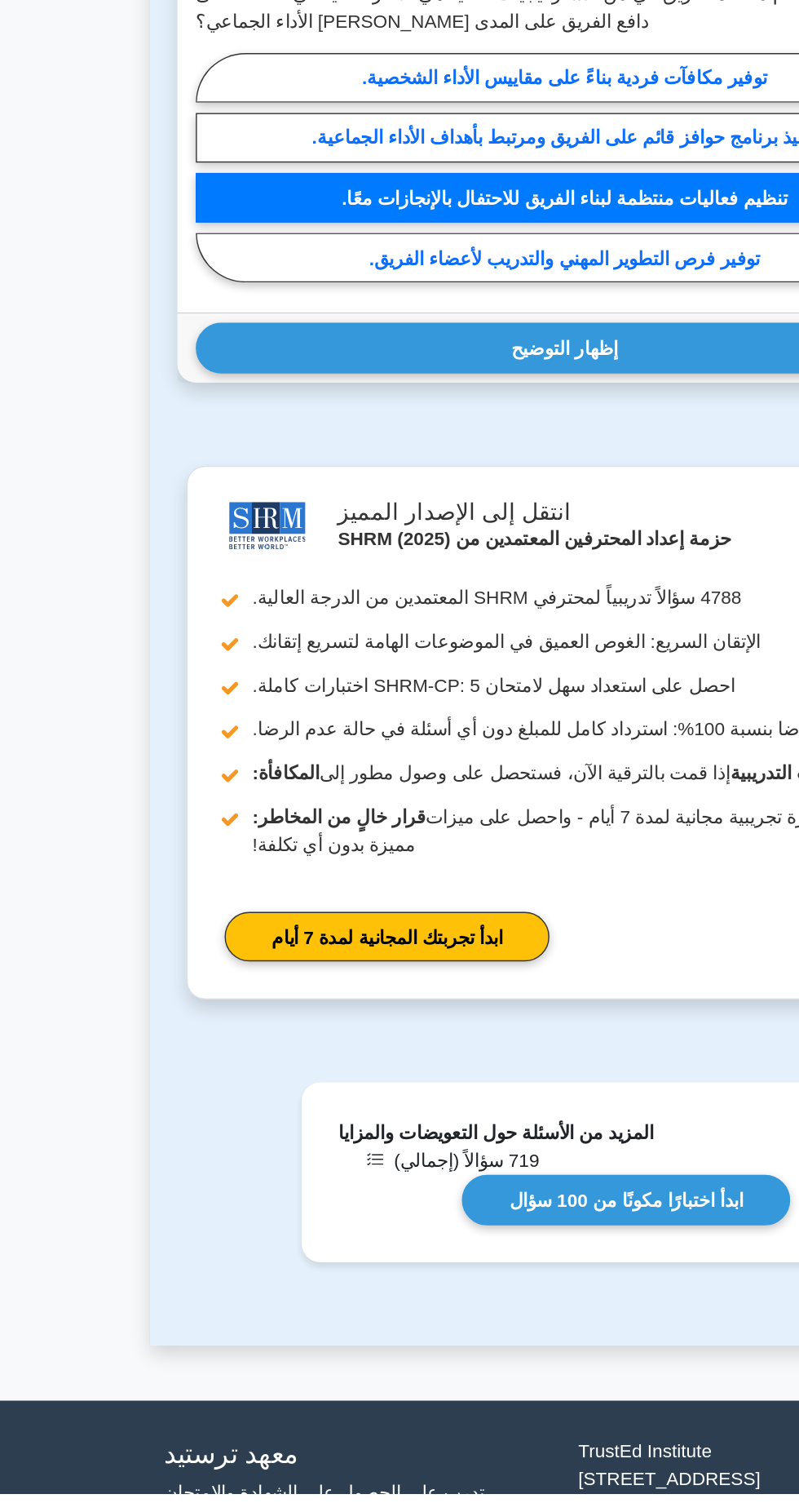
scroll to position [1627, 0]
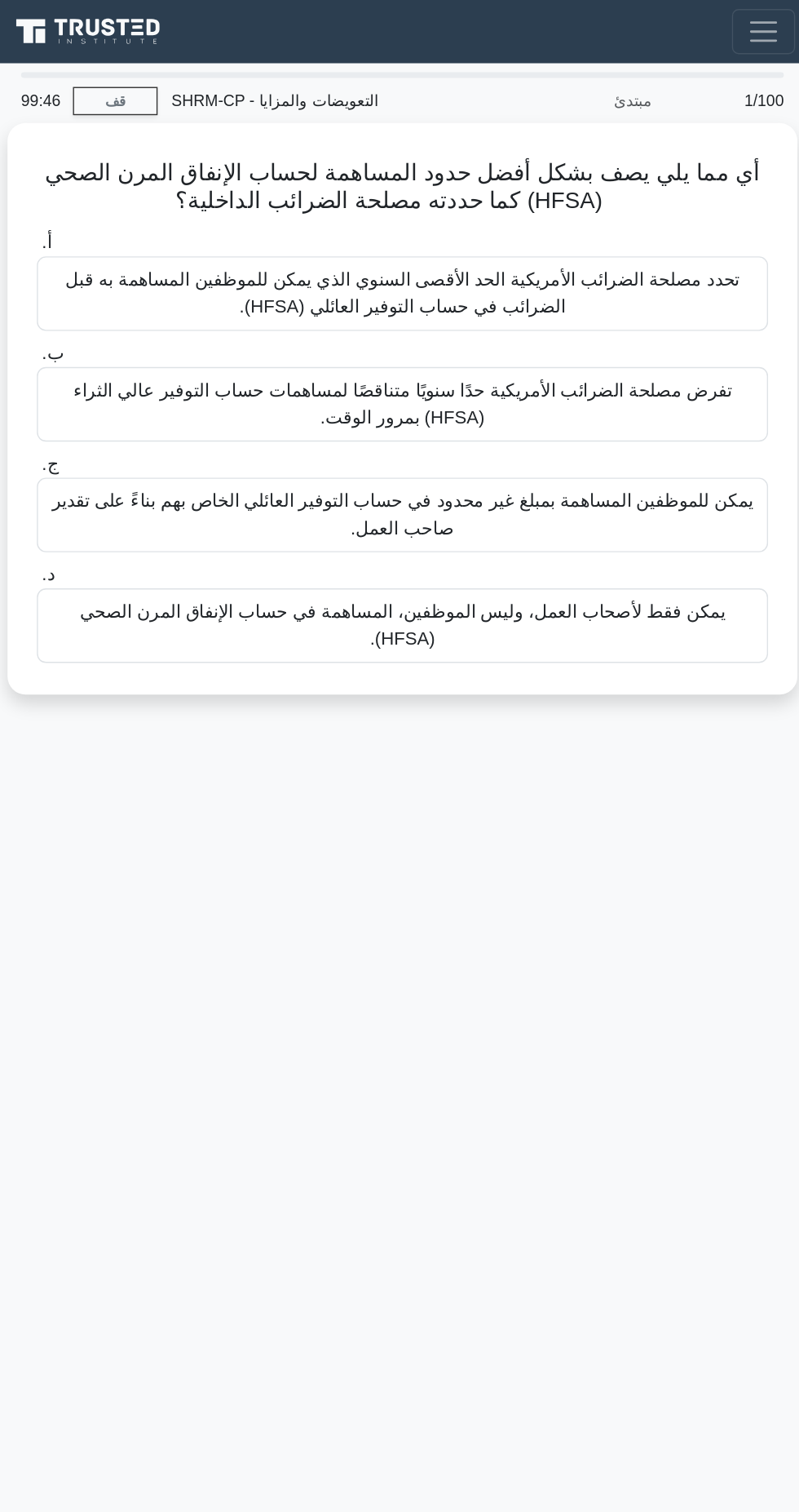
click at [258, 363] on font "يمكن للموظفين المساهمة بمبلغ غير محدود في حساب التوفير العائلي الخاص بهم بناءً …" at bounding box center [400, 371] width 507 height 33
click at [135, 341] on input "ج. يمكن للموظفين المساهمة بمبلغ غير محدود في حساب التوفير العائلي الخاص بهم بنا…" at bounding box center [135, 336] width 0 height 11
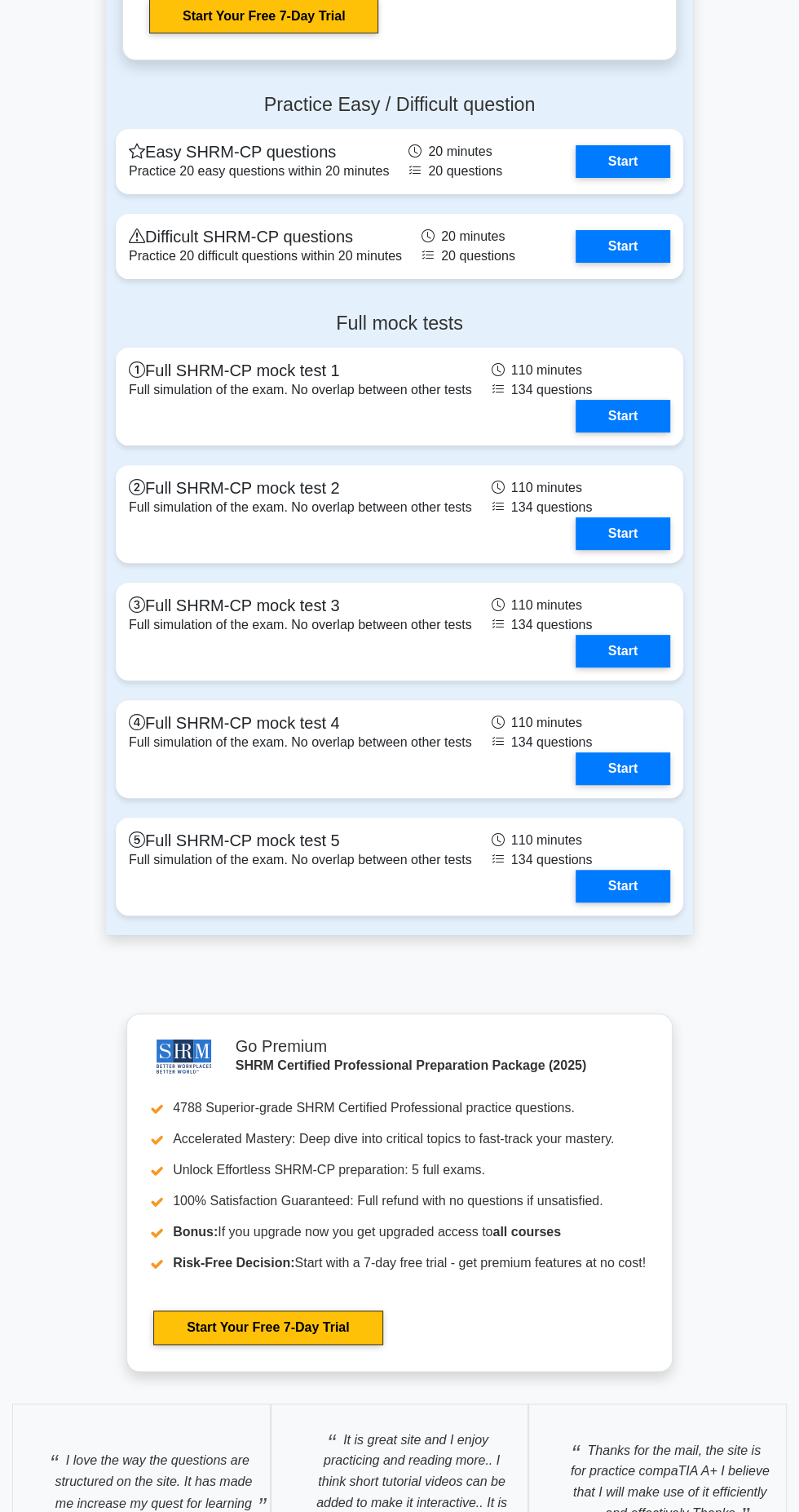
scroll to position [3205, 0]
